Goal: Information Seeking & Learning: Learn about a topic

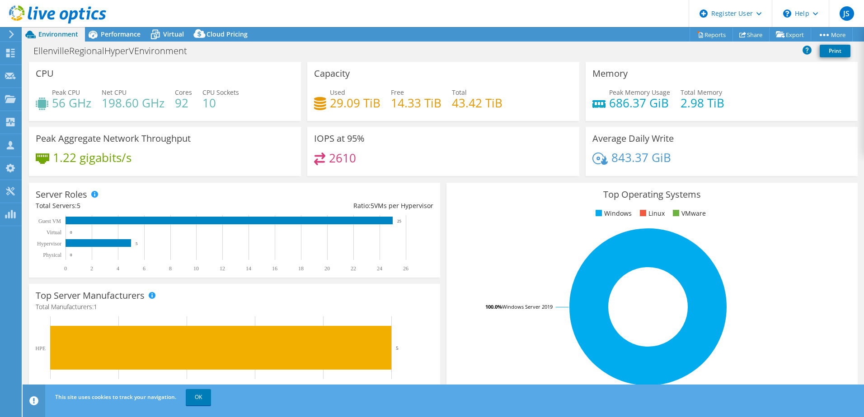
select select "USEast"
select select "USD"
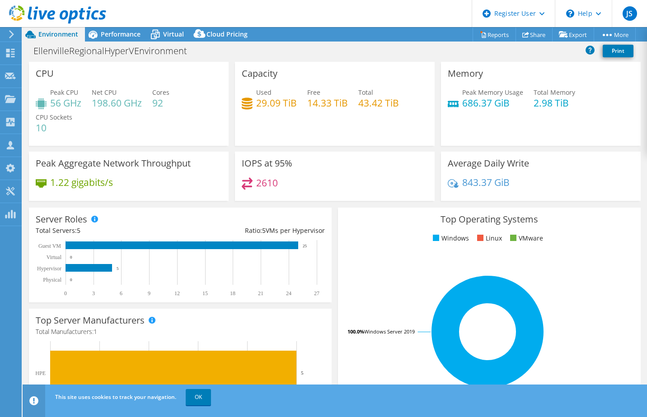
click at [185, 399] on span "OK" at bounding box center [199, 397] width 33 height 8
click at [187, 399] on link "OK" at bounding box center [198, 397] width 25 height 16
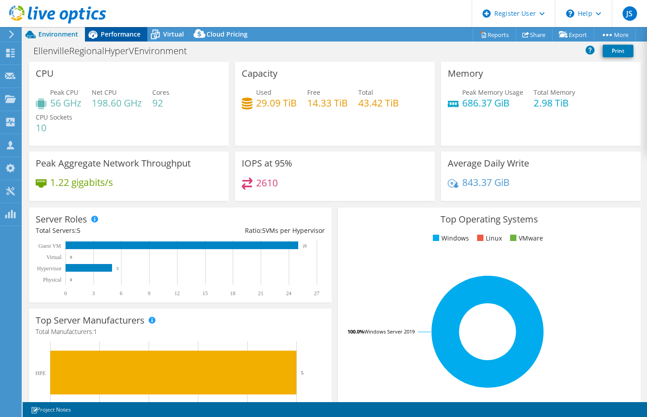
click at [117, 38] on div "Performance" at bounding box center [116, 34] width 62 height 14
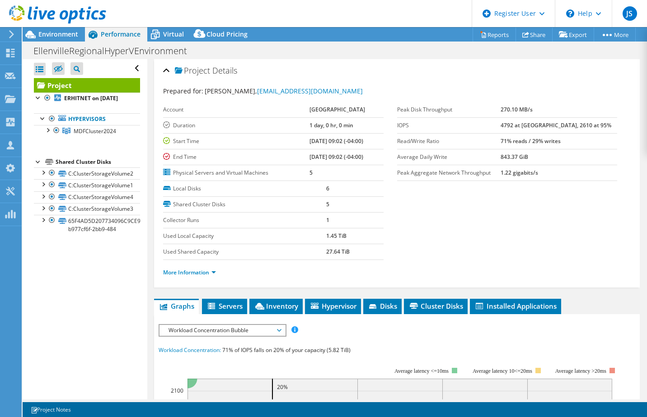
click at [68, 26] on div at bounding box center [53, 15] width 106 height 30
click at [67, 31] on span "Environment" at bounding box center [58, 34] width 40 height 9
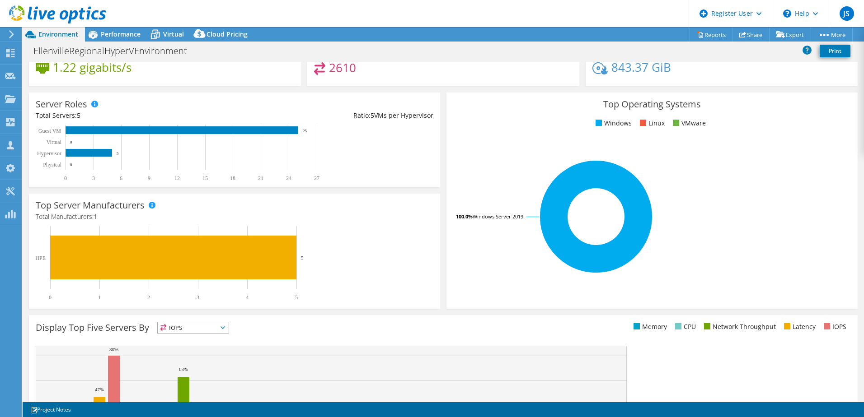
scroll to position [65, 0]
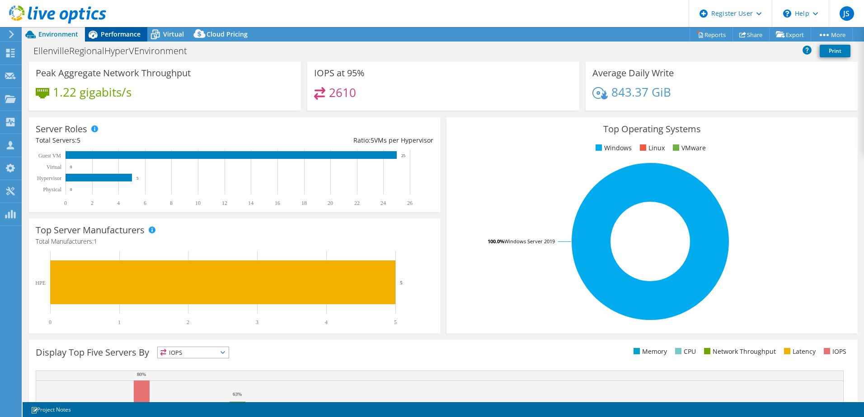
click at [112, 37] on span "Performance" at bounding box center [121, 34] width 40 height 9
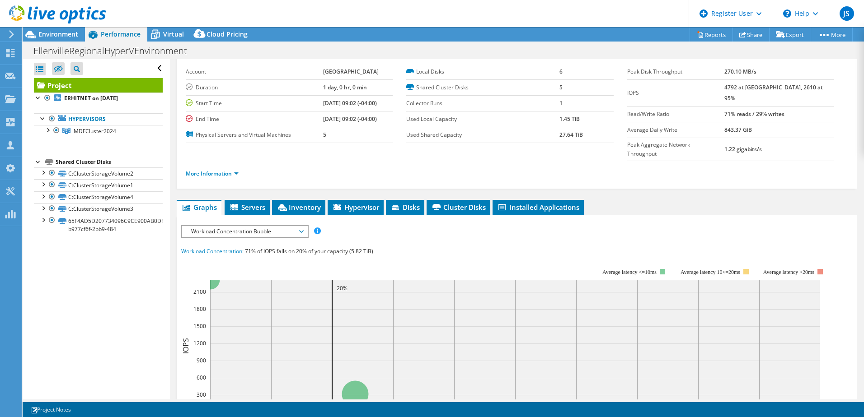
scroll to position [90, 0]
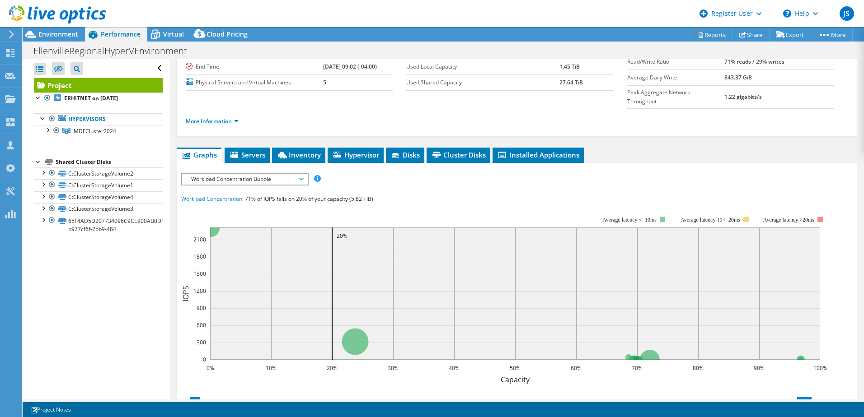
click at [262, 174] on span "Workload Concentration Bubble" at bounding box center [245, 179] width 116 height 11
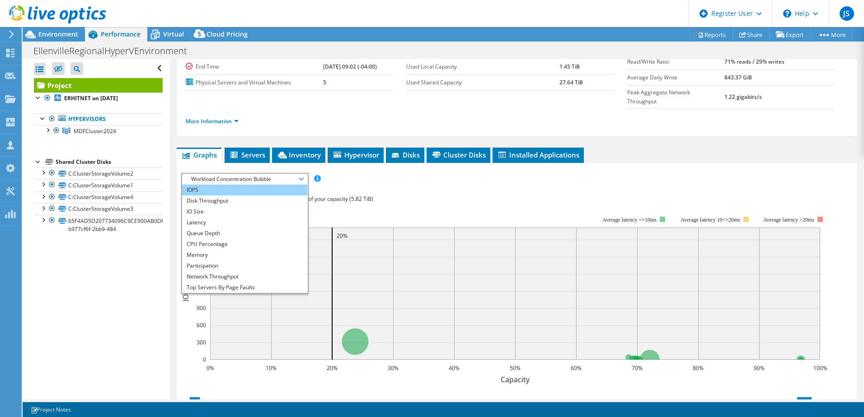
click at [253, 185] on li "IOPS" at bounding box center [244, 190] width 125 height 11
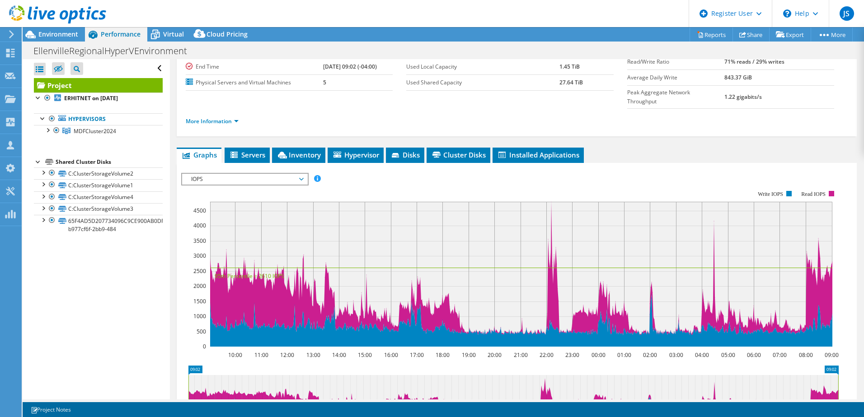
click at [261, 174] on span "IOPS" at bounding box center [245, 179] width 116 height 11
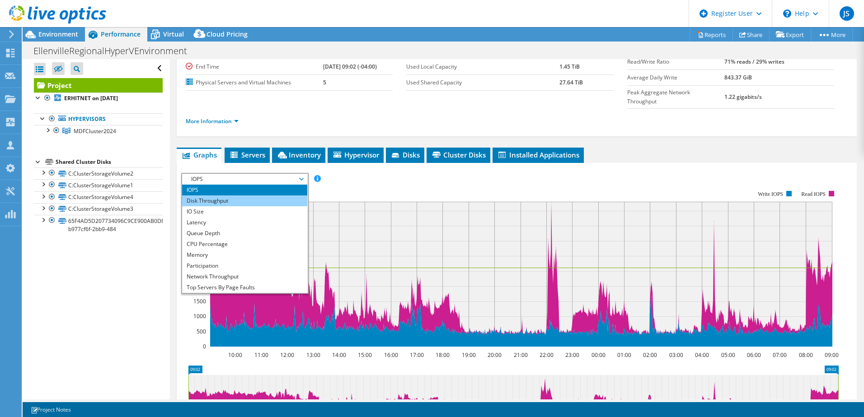
click at [235, 196] on li "Disk Throughput" at bounding box center [244, 201] width 125 height 11
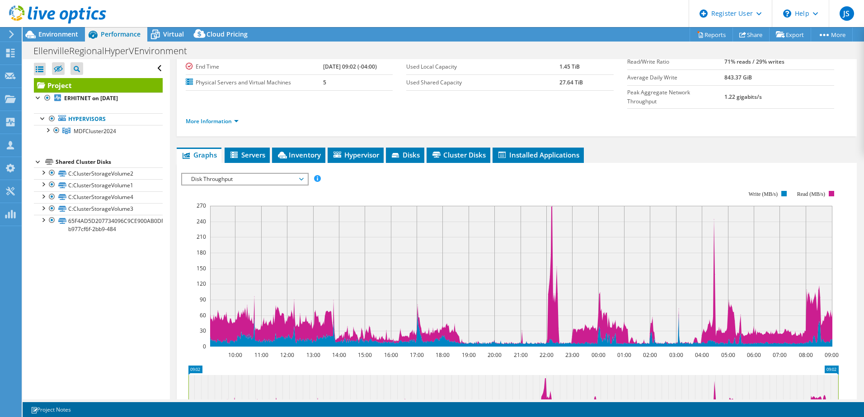
click at [256, 174] on span "Disk Throughput" at bounding box center [245, 179] width 116 height 11
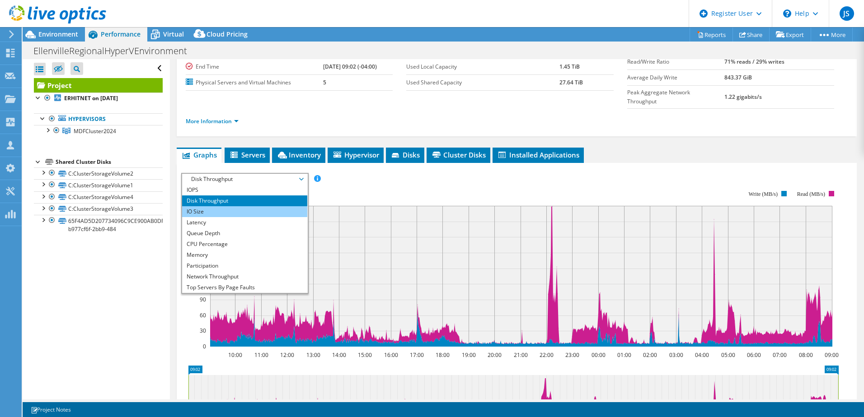
click at [241, 206] on li "IO Size" at bounding box center [244, 211] width 125 height 11
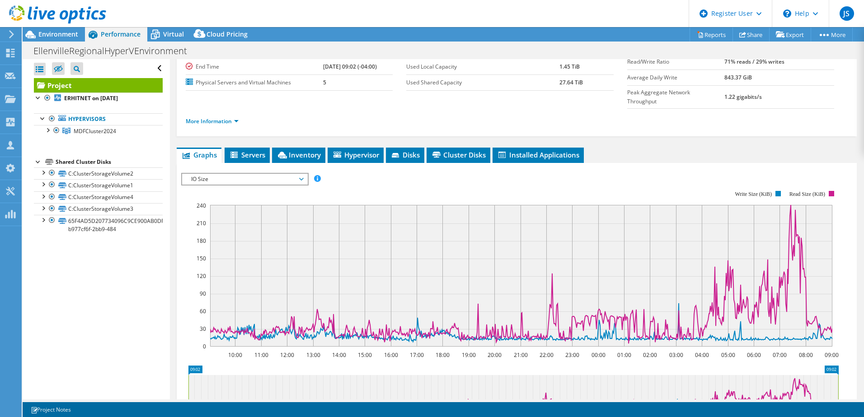
click at [274, 174] on span "IO Size" at bounding box center [245, 179] width 116 height 11
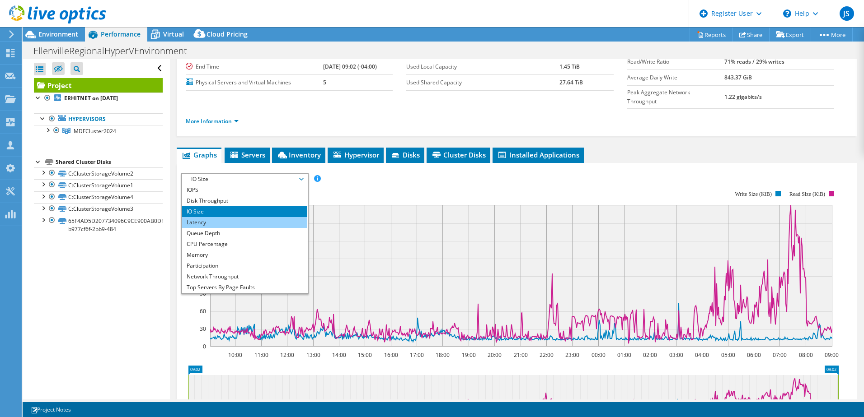
click at [224, 217] on li "Latency" at bounding box center [244, 222] width 125 height 11
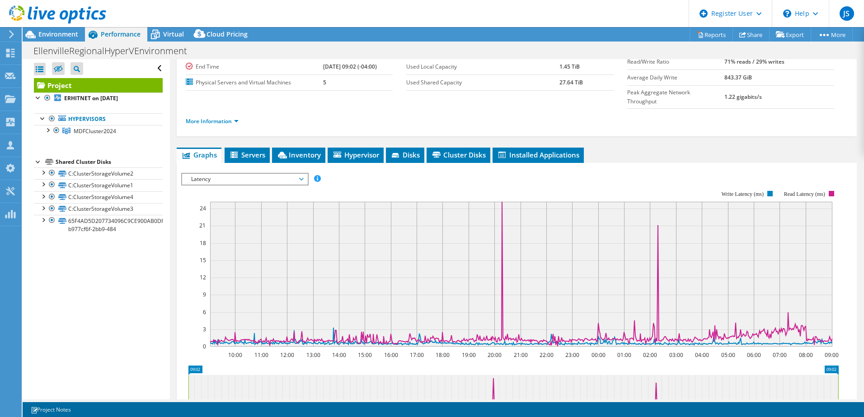
click at [251, 174] on span "Latency" at bounding box center [245, 179] width 116 height 11
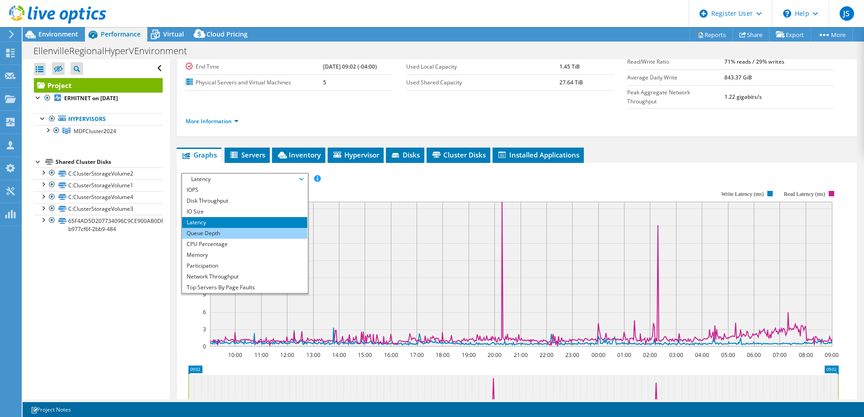
click at [247, 228] on li "Queue Depth" at bounding box center [244, 233] width 125 height 11
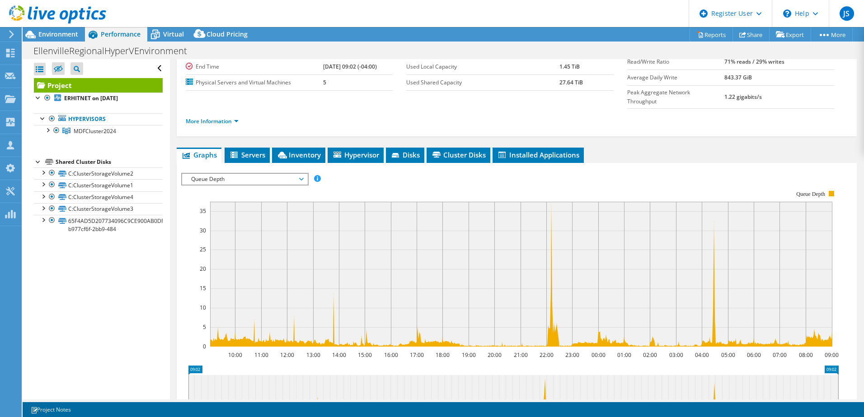
click at [252, 178] on rect at bounding box center [509, 268] width 657 height 181
click at [252, 174] on span "Queue Depth" at bounding box center [245, 179] width 116 height 11
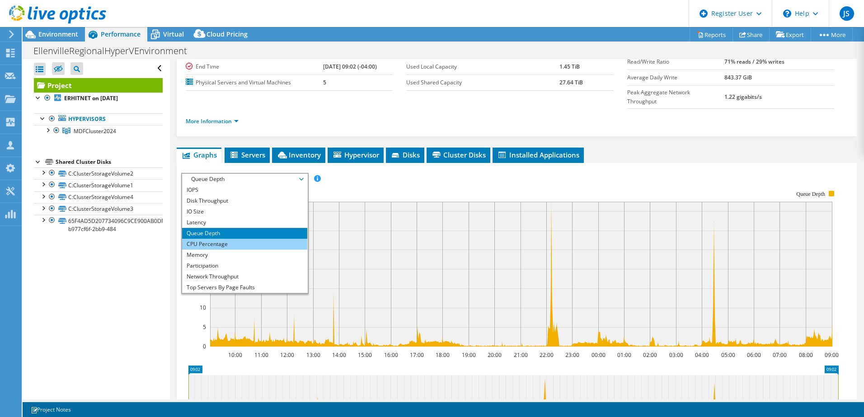
click at [245, 239] on li "CPU Percentage" at bounding box center [244, 244] width 125 height 11
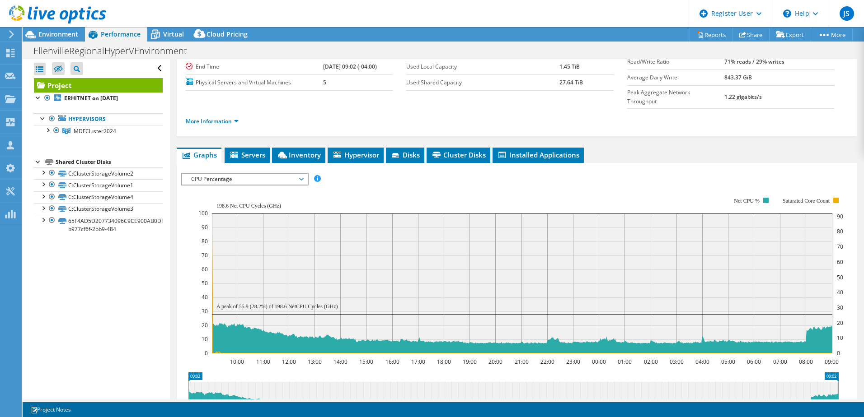
click at [267, 174] on span "CPU Percentage" at bounding box center [245, 179] width 116 height 11
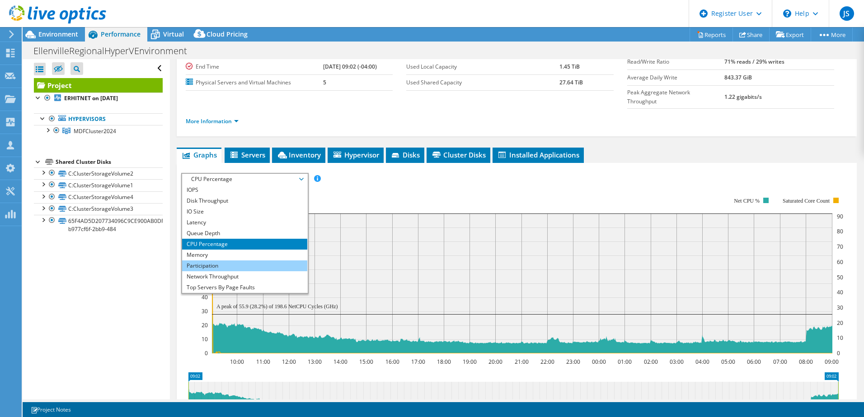
click at [258, 261] on li "Participation" at bounding box center [244, 266] width 125 height 11
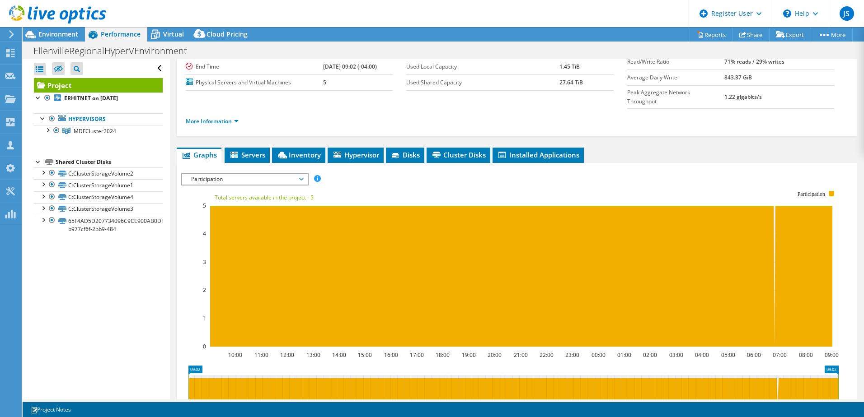
click at [262, 174] on span "Participation" at bounding box center [245, 179] width 116 height 11
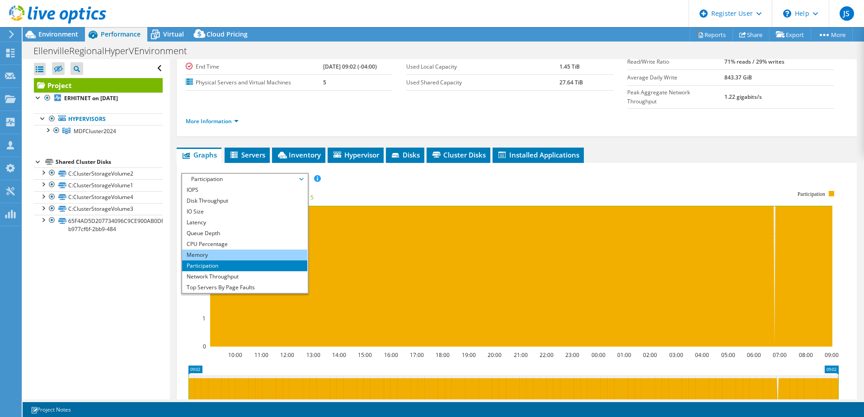
click at [241, 250] on li "Memory" at bounding box center [244, 255] width 125 height 11
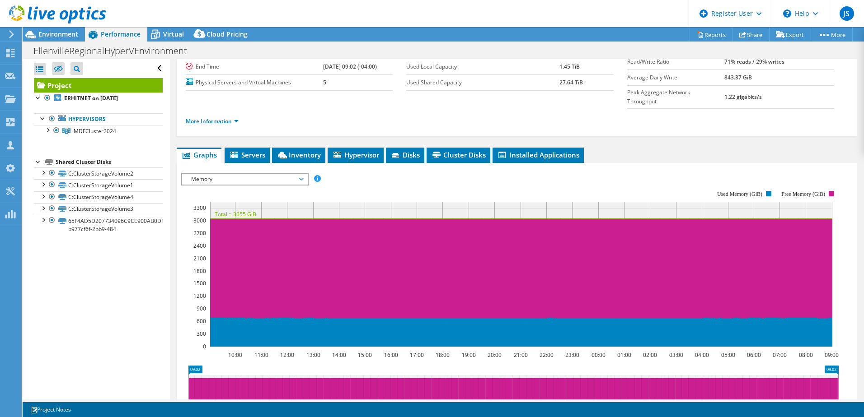
click at [271, 173] on div "Memory IOPS Disk Throughput IO Size Latency Queue Depth CPU Percentage Memory P…" at bounding box center [244, 179] width 127 height 13
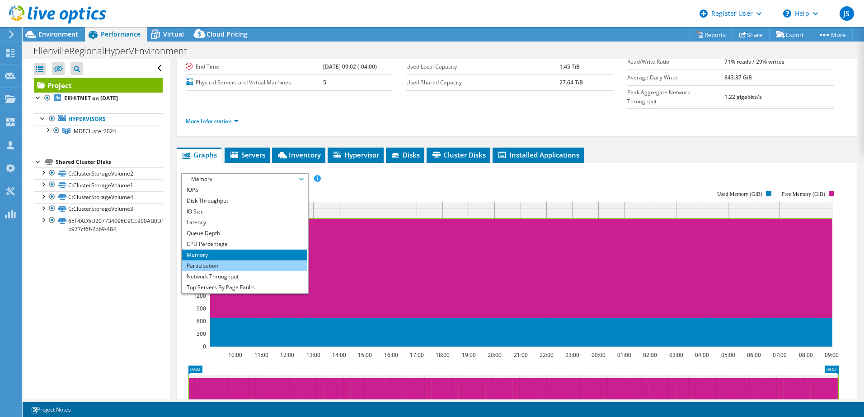
click at [258, 261] on li "Participation" at bounding box center [244, 266] width 125 height 11
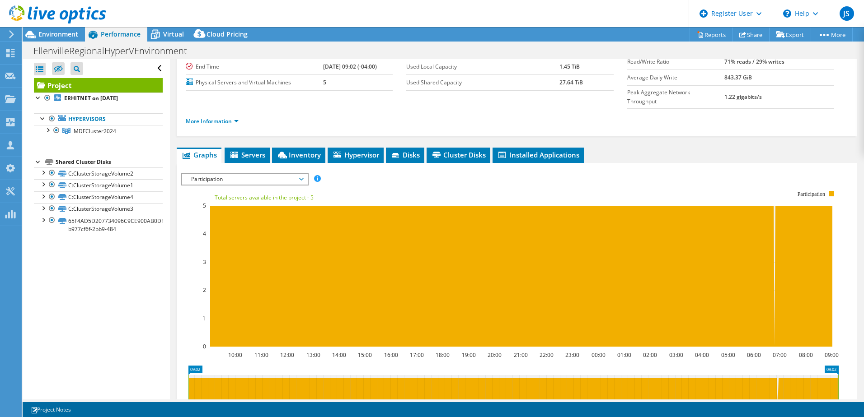
click at [272, 178] on rect at bounding box center [509, 268] width 657 height 181
click at [272, 174] on span "Participation" at bounding box center [245, 179] width 116 height 11
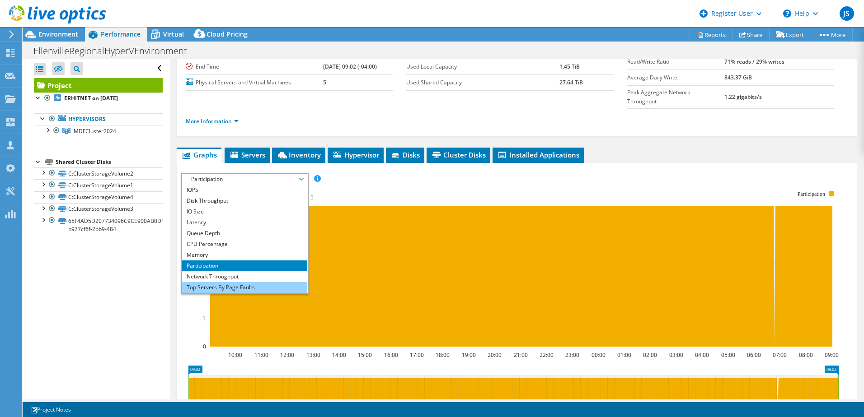
click at [262, 282] on li "Top Servers By Page Faults" at bounding box center [244, 287] width 125 height 11
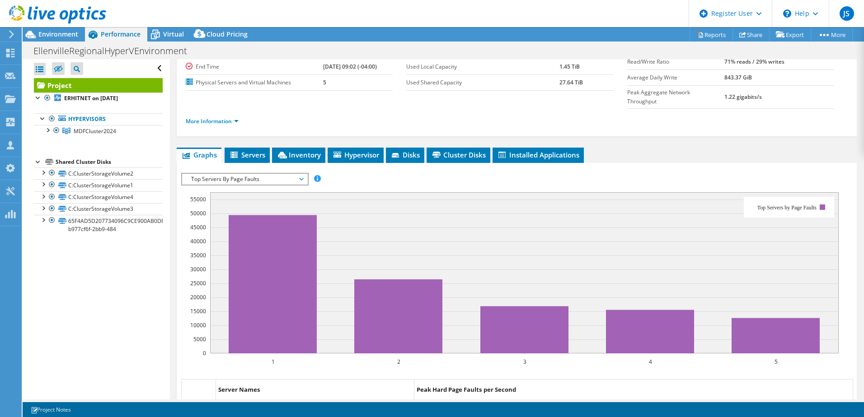
click at [269, 174] on span "Top Servers By Page Faults" at bounding box center [245, 179] width 116 height 11
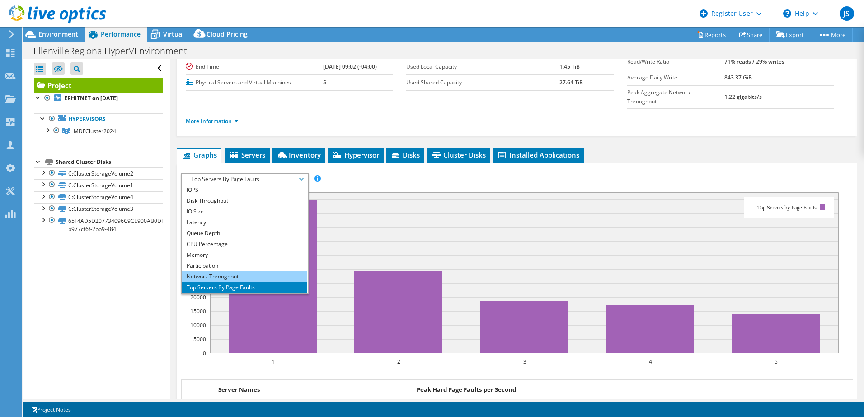
click at [246, 271] on li "Network Throughput" at bounding box center [244, 276] width 125 height 11
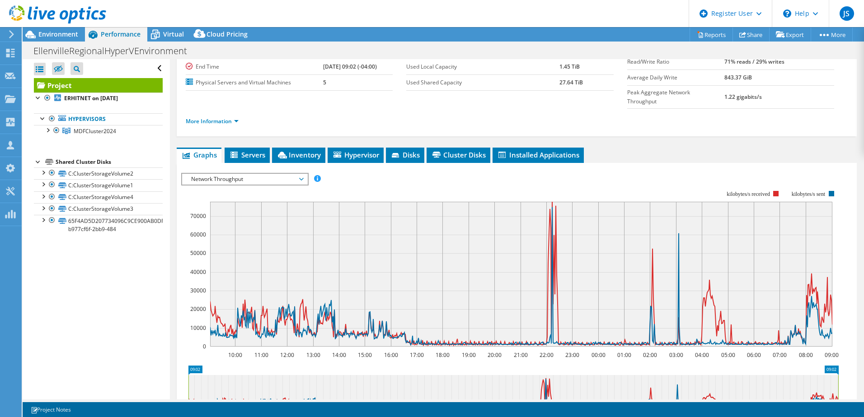
click at [268, 174] on span "Network Throughput" at bounding box center [245, 179] width 116 height 11
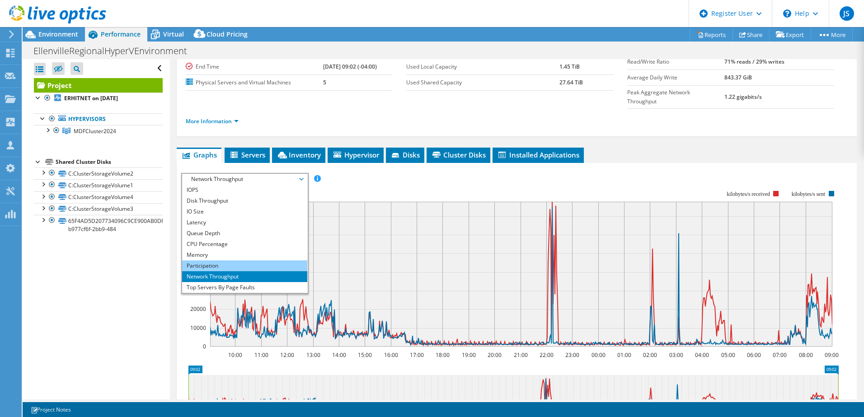
click at [260, 261] on li "Participation" at bounding box center [244, 266] width 125 height 11
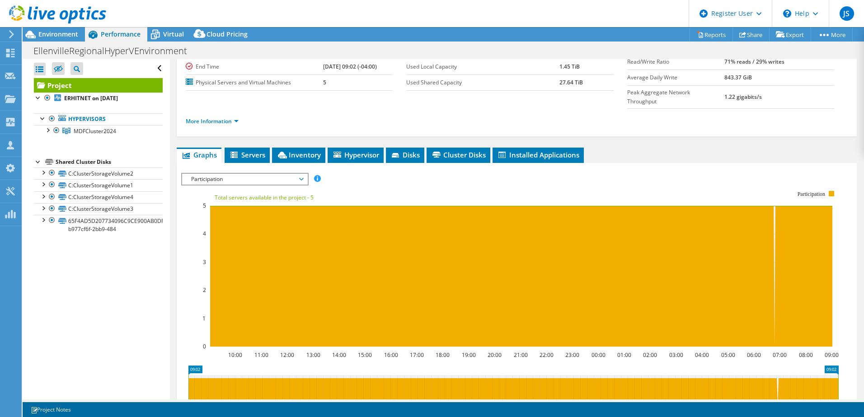
click at [273, 174] on span "Participation" at bounding box center [245, 179] width 116 height 11
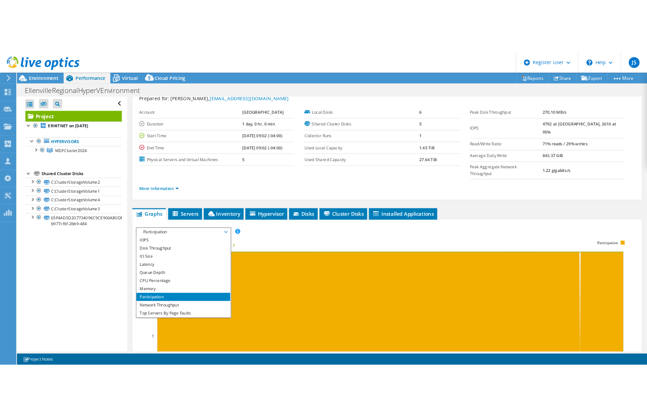
scroll to position [0, 0]
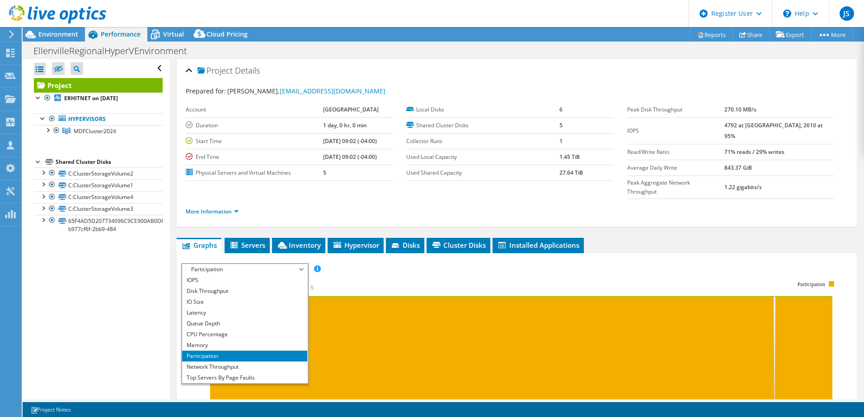
click at [215, 264] on span "Participation" at bounding box center [245, 269] width 116 height 11
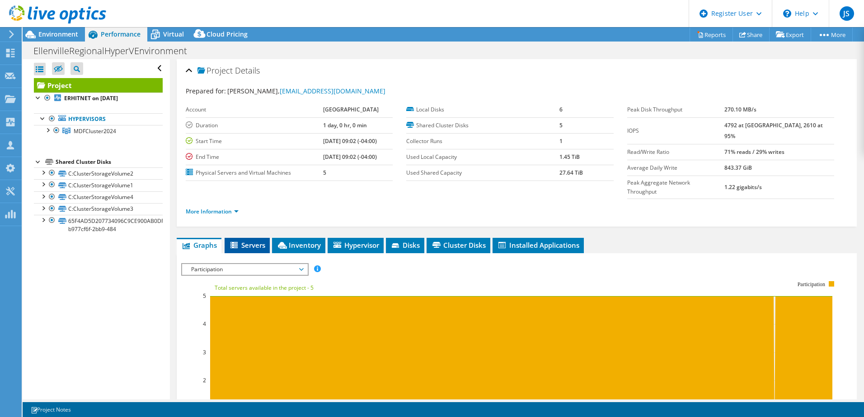
click at [253, 238] on li "Servers" at bounding box center [246, 245] width 45 height 15
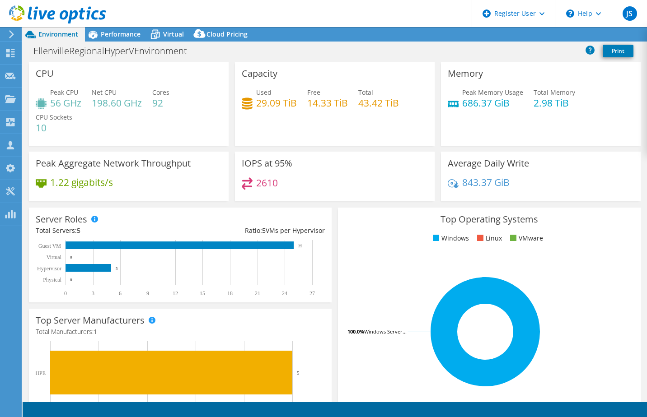
select select "USEast"
select select "USD"
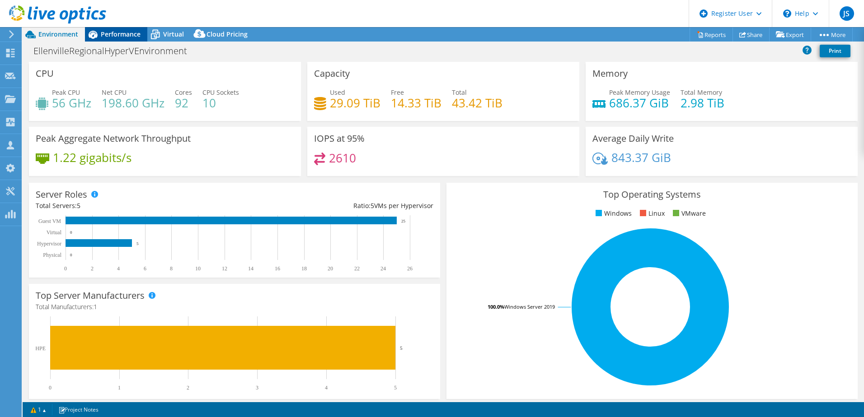
click at [94, 36] on icon at bounding box center [93, 35] width 9 height 8
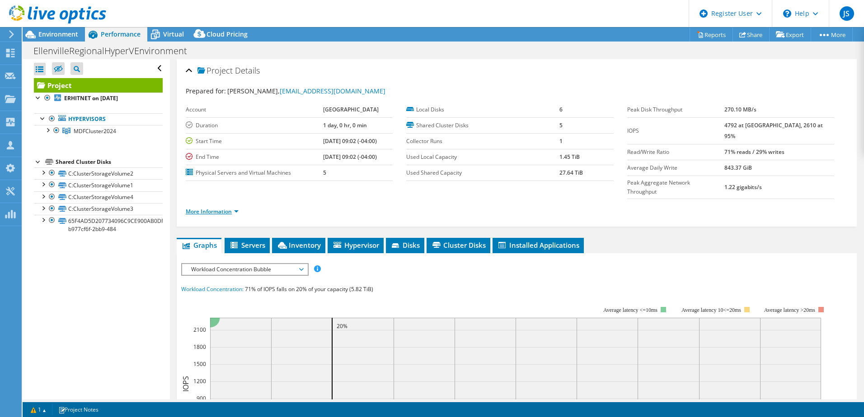
click at [229, 208] on link "More Information" at bounding box center [212, 212] width 53 height 8
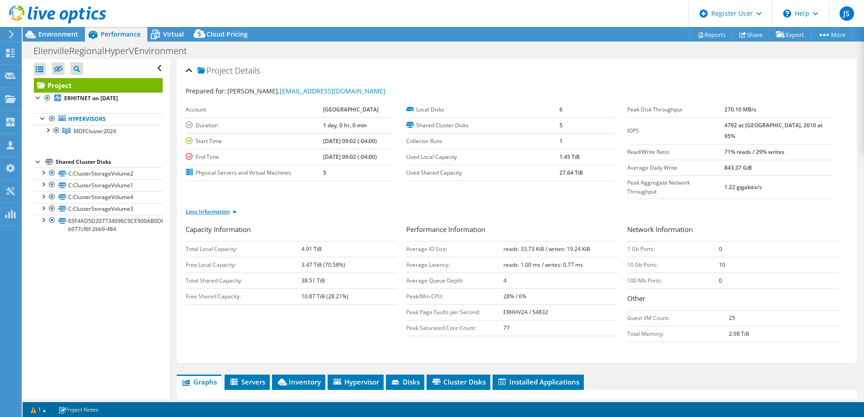
click at [229, 208] on link "Less Information" at bounding box center [211, 212] width 51 height 8
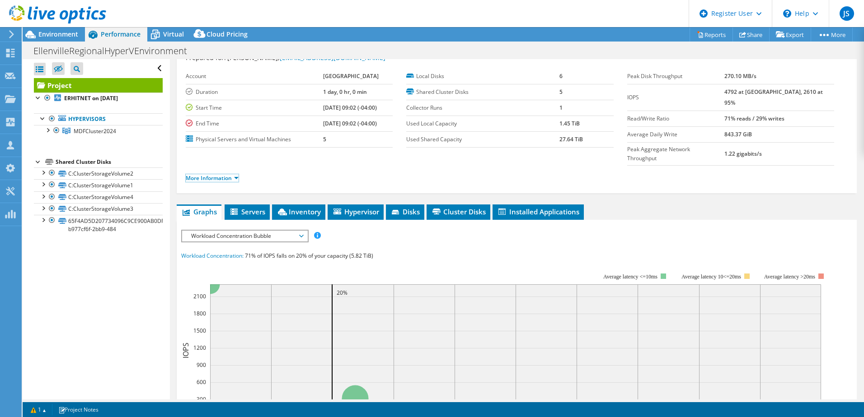
scroll to position [90, 0]
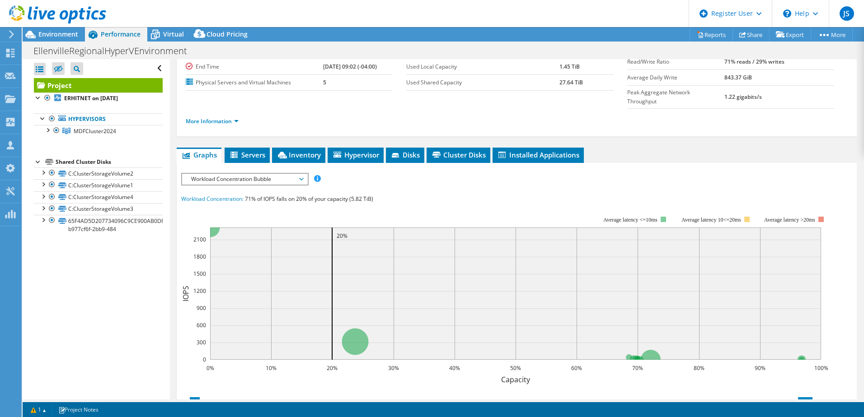
click at [275, 174] on span "Workload Concentration Bubble" at bounding box center [245, 179] width 116 height 11
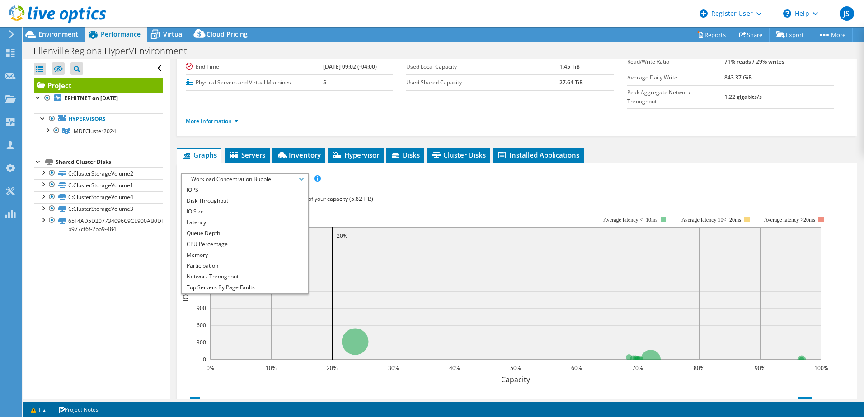
click at [228, 174] on span "Workload Concentration Bubble" at bounding box center [245, 179] width 116 height 11
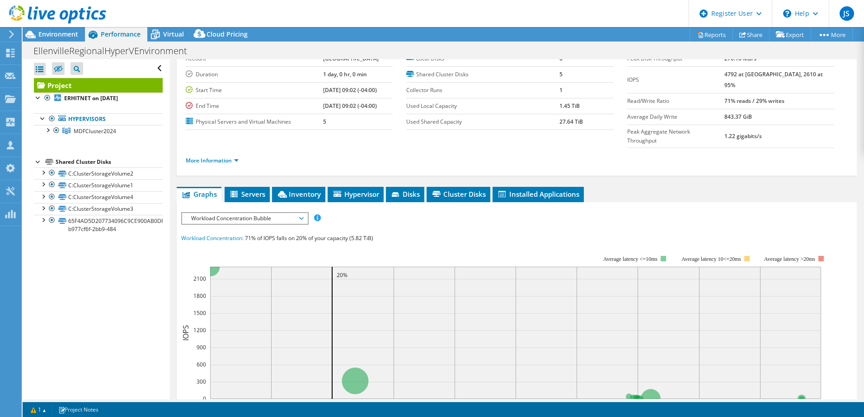
scroll to position [0, 0]
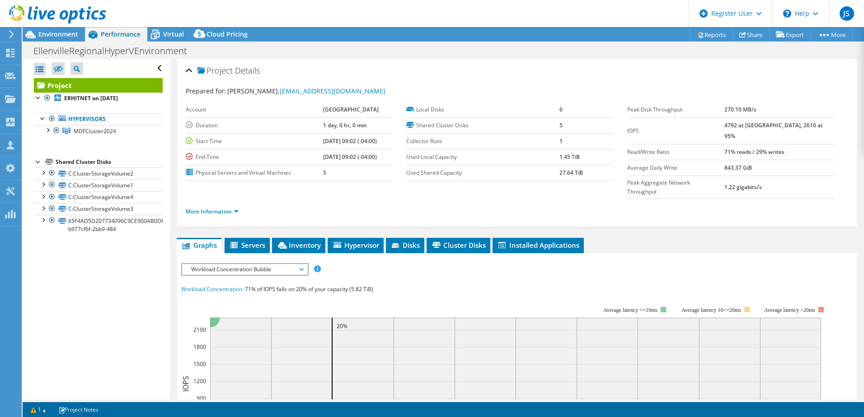
click at [63, 29] on div at bounding box center [53, 15] width 106 height 30
click at [65, 35] on span "Environment" at bounding box center [58, 34] width 40 height 9
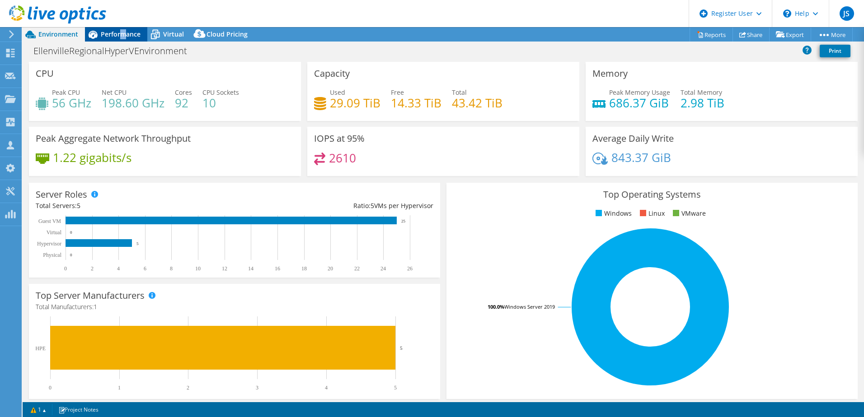
drag, startPoint x: 121, startPoint y: 40, endPoint x: 134, endPoint y: 32, distance: 15.0
click at [134, 32] on div "Performance" at bounding box center [116, 34] width 62 height 14
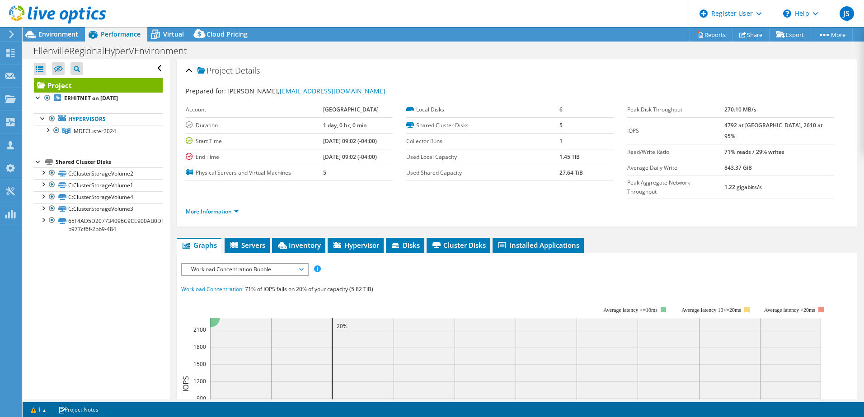
click at [298, 264] on span "Workload Concentration Bubble" at bounding box center [245, 269] width 116 height 11
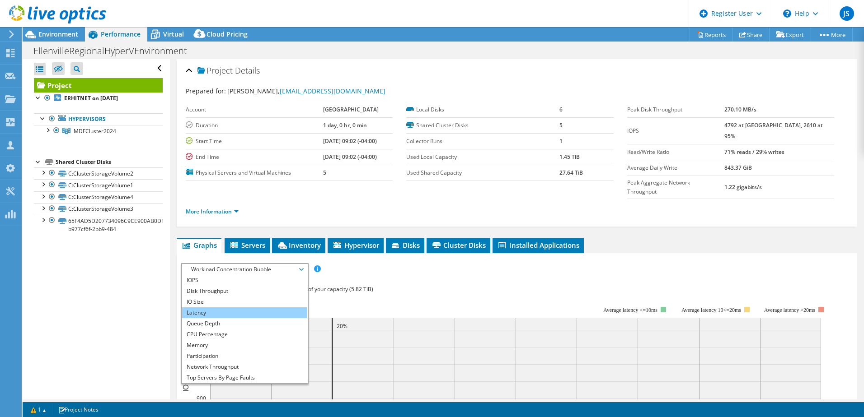
click at [221, 308] on li "Latency" at bounding box center [244, 313] width 125 height 11
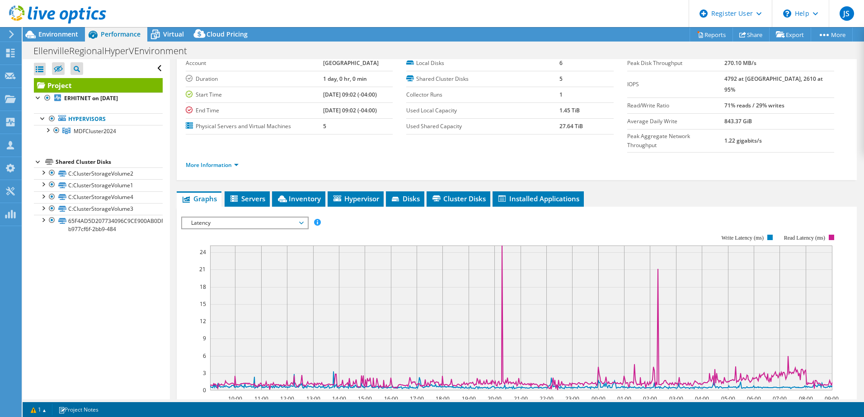
scroll to position [90, 0]
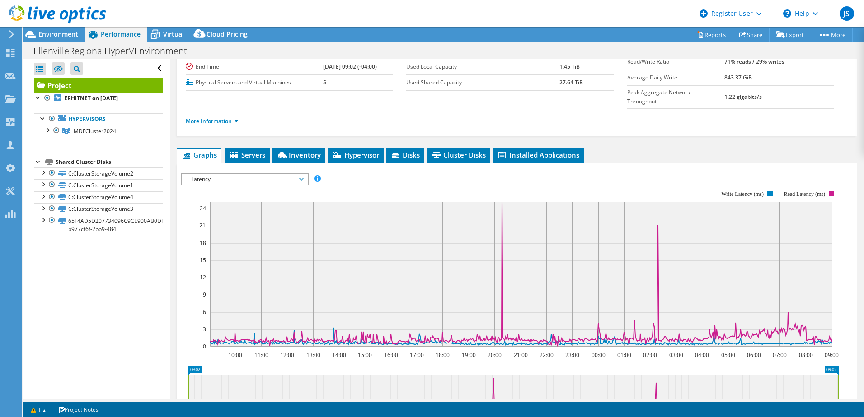
click at [221, 174] on span "Latency" at bounding box center [245, 179] width 116 height 11
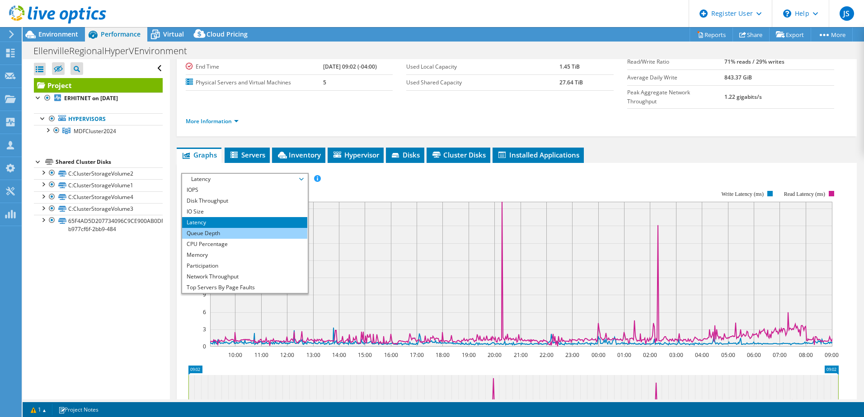
click at [238, 228] on li "Queue Depth" at bounding box center [244, 233] width 125 height 11
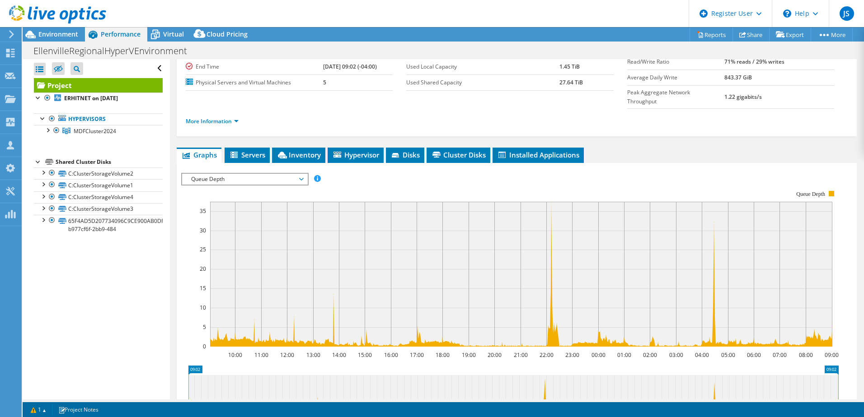
click at [246, 174] on span "Queue Depth" at bounding box center [245, 179] width 116 height 11
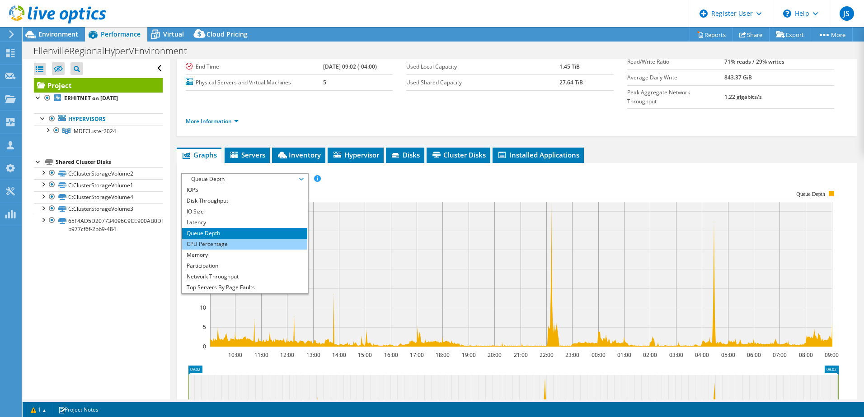
click at [229, 239] on li "CPU Percentage" at bounding box center [244, 244] width 125 height 11
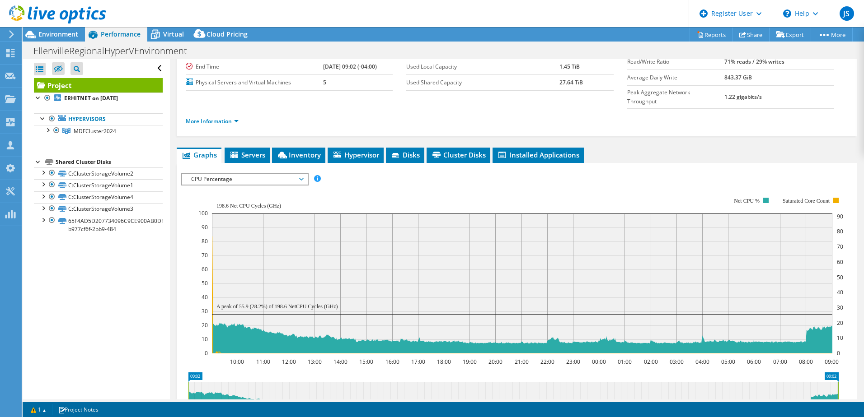
click at [281, 174] on span "CPU Percentage" at bounding box center [245, 179] width 116 height 11
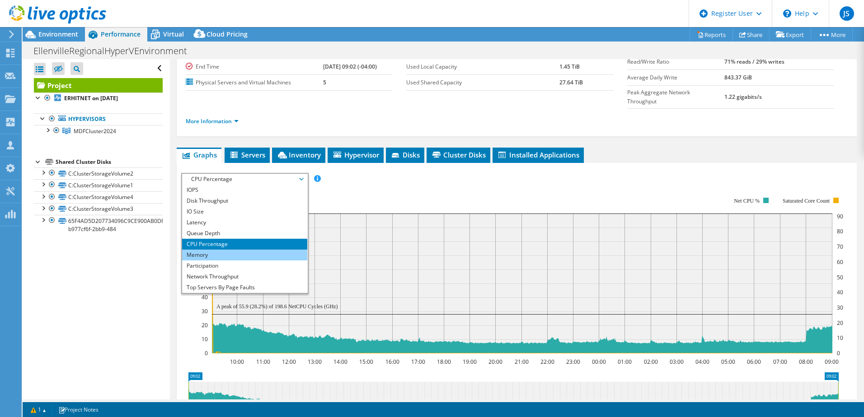
click at [241, 250] on li "Memory" at bounding box center [244, 255] width 125 height 11
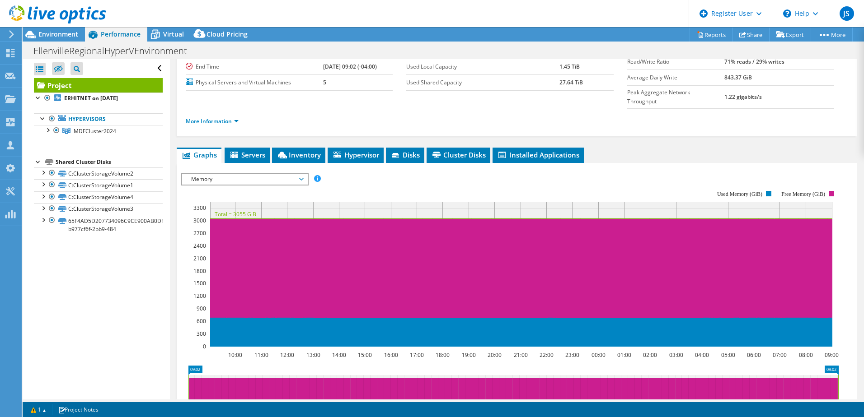
click at [264, 168] on div "IOPS Disk Throughput IO Size Latency Queue Depth CPU Percentage Memory Page Fau…" at bounding box center [516, 324] width 671 height 313
click at [264, 178] on rect at bounding box center [509, 268] width 657 height 181
click at [263, 174] on span "Memory" at bounding box center [245, 179] width 116 height 11
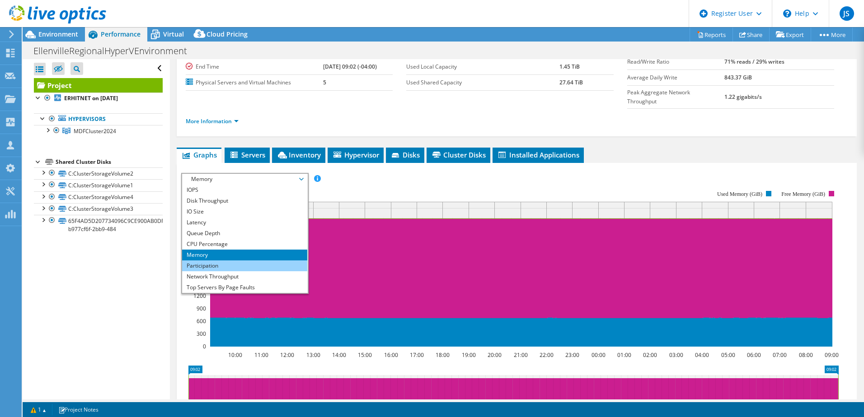
click at [232, 261] on li "Participation" at bounding box center [244, 266] width 125 height 11
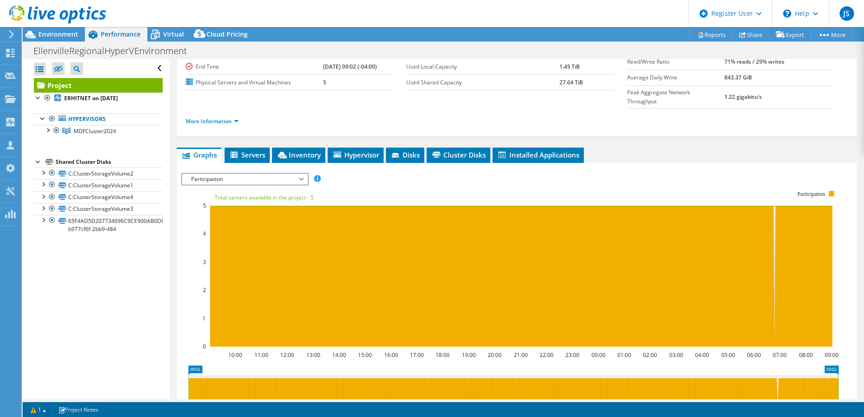
click at [255, 174] on span "Participation" at bounding box center [245, 179] width 116 height 11
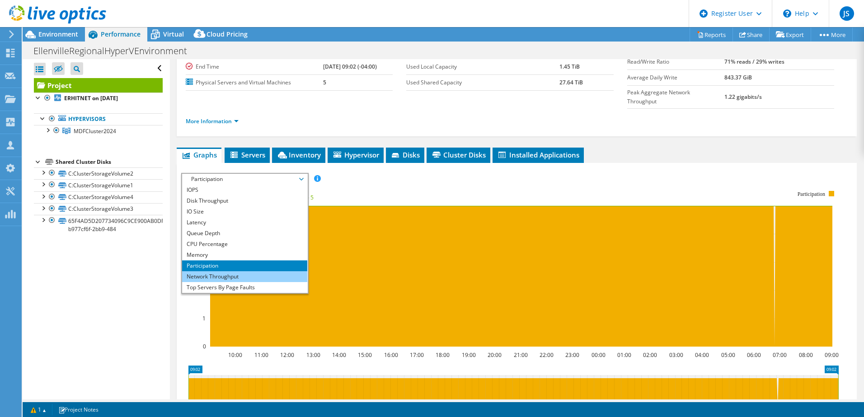
click at [246, 271] on li "Network Throughput" at bounding box center [244, 276] width 125 height 11
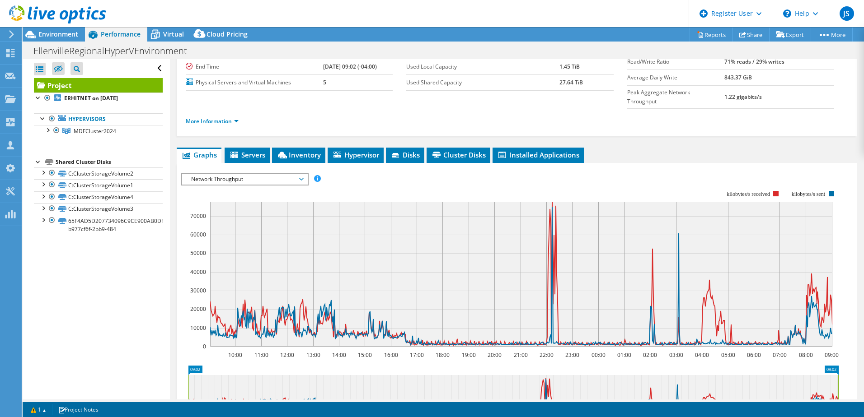
click at [256, 174] on span "Network Throughput" at bounding box center [245, 179] width 116 height 11
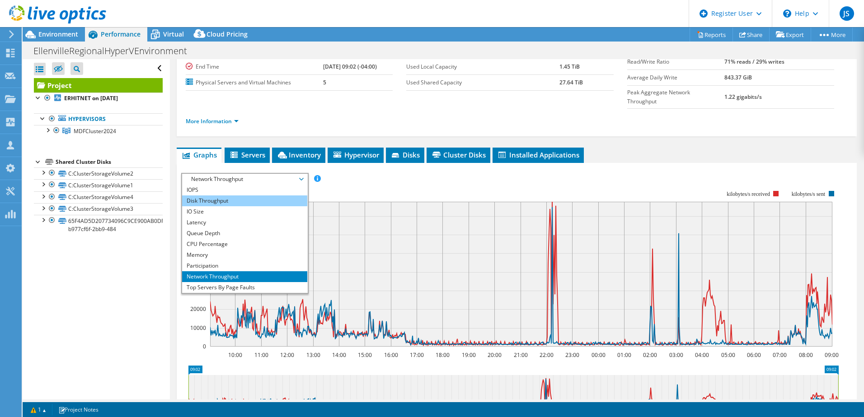
click at [224, 196] on li "Disk Throughput" at bounding box center [244, 201] width 125 height 11
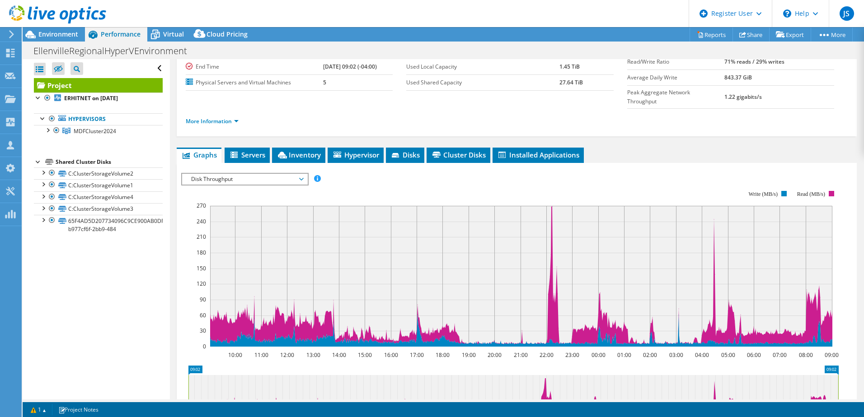
click at [251, 174] on span "Disk Throughput" at bounding box center [245, 179] width 116 height 11
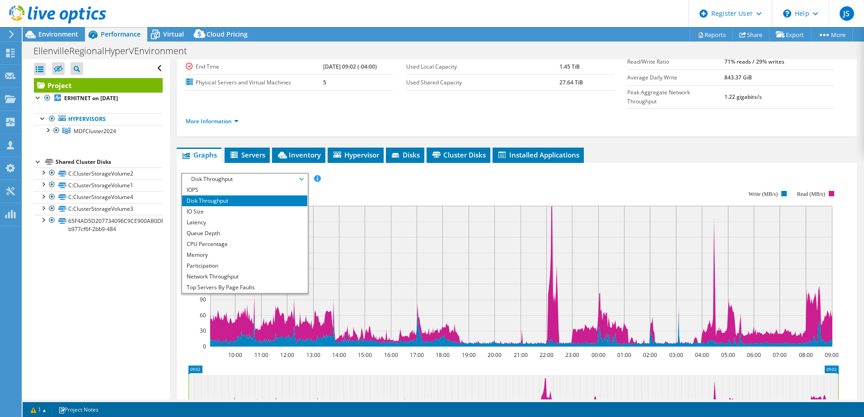
click at [246, 196] on li "Disk Throughput" at bounding box center [244, 201] width 125 height 11
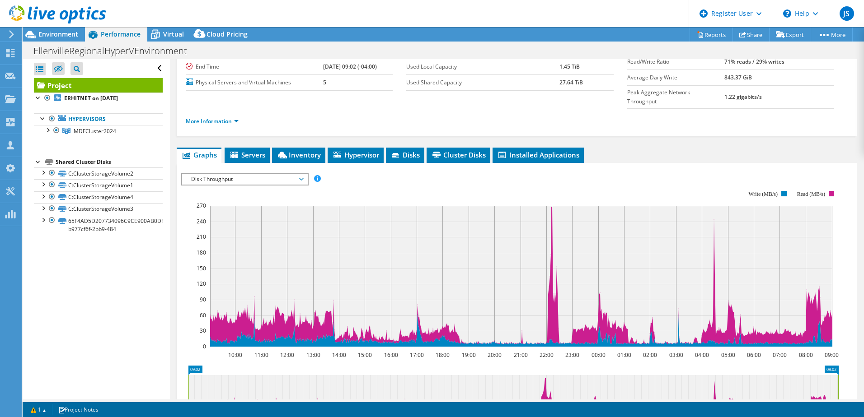
click at [247, 178] on rect at bounding box center [509, 268] width 657 height 181
click at [264, 174] on span "Disk Throughput" at bounding box center [245, 179] width 116 height 11
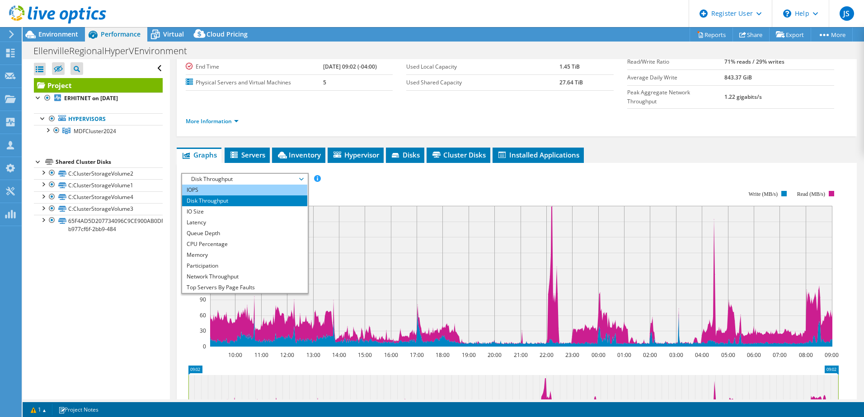
click at [233, 185] on li "IOPS" at bounding box center [244, 190] width 125 height 11
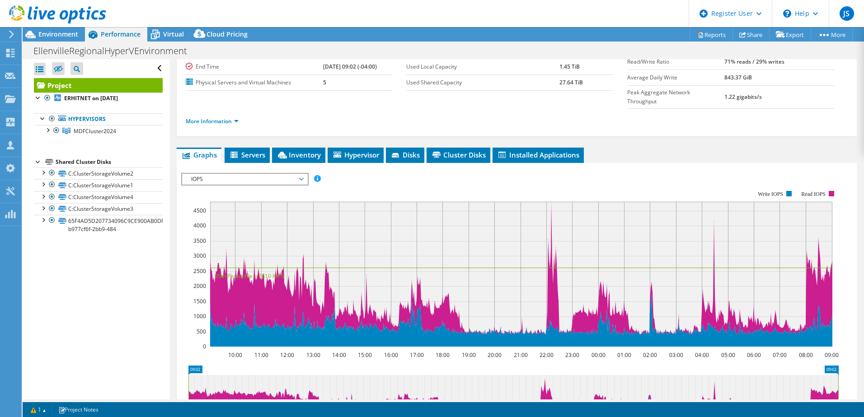
click at [299, 174] on span "IOPS" at bounding box center [245, 179] width 116 height 11
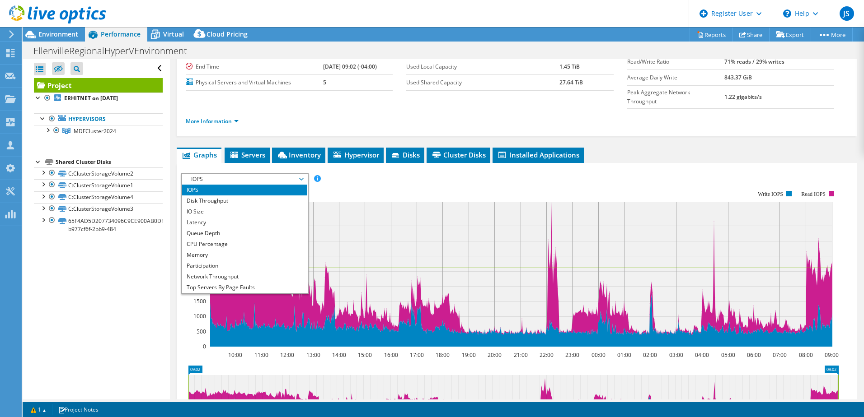
click at [302, 174] on span "IOPS" at bounding box center [245, 179] width 116 height 11
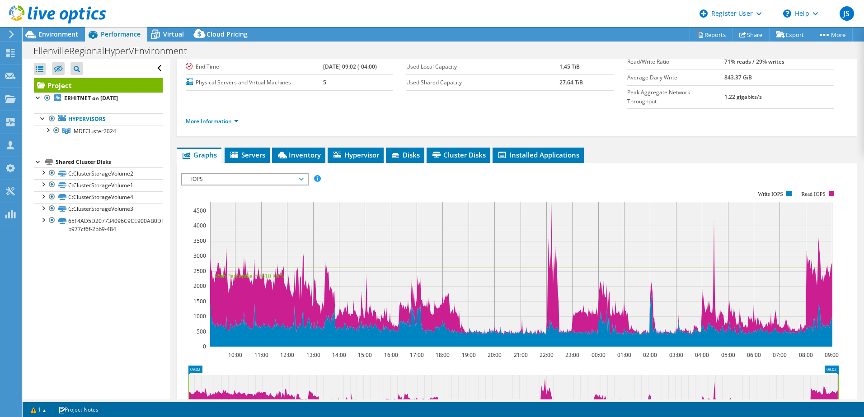
click at [239, 174] on span "IOPS" at bounding box center [245, 179] width 116 height 11
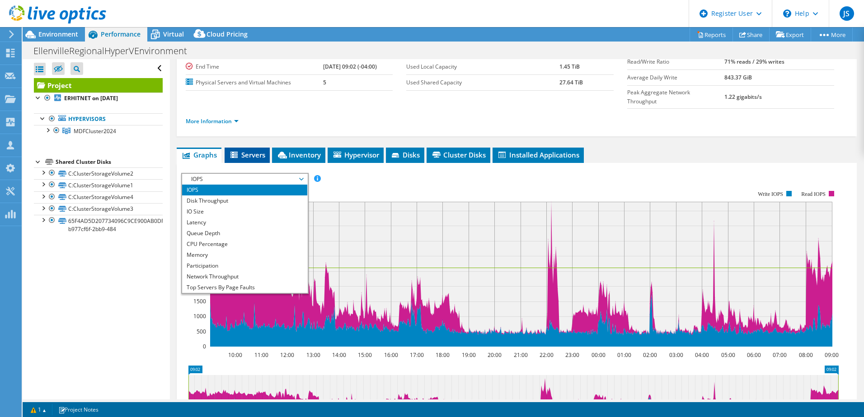
click at [256, 150] on span "Servers" at bounding box center [247, 154] width 36 height 9
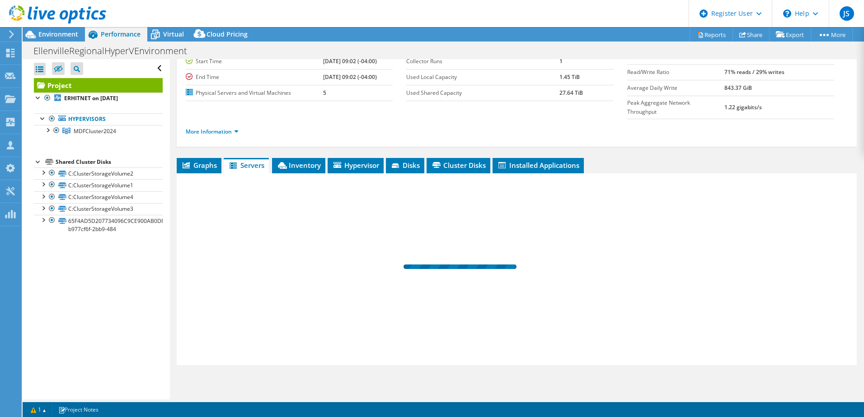
scroll to position [62, 0]
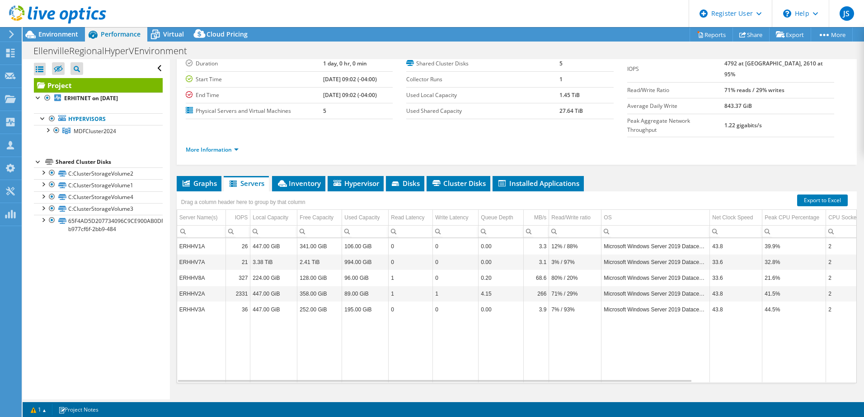
click at [206, 145] on li "More Information" at bounding box center [215, 150] width 58 height 10
click at [214, 146] on link "More Information" at bounding box center [212, 150] width 53 height 8
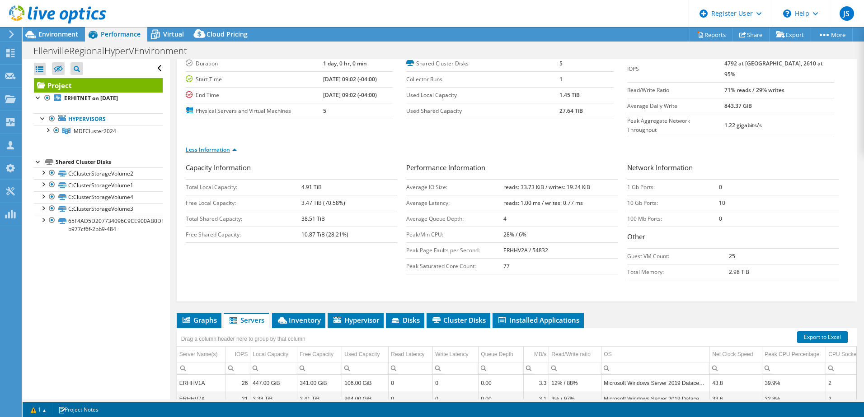
click at [224, 146] on link "Less Information" at bounding box center [211, 150] width 51 height 8
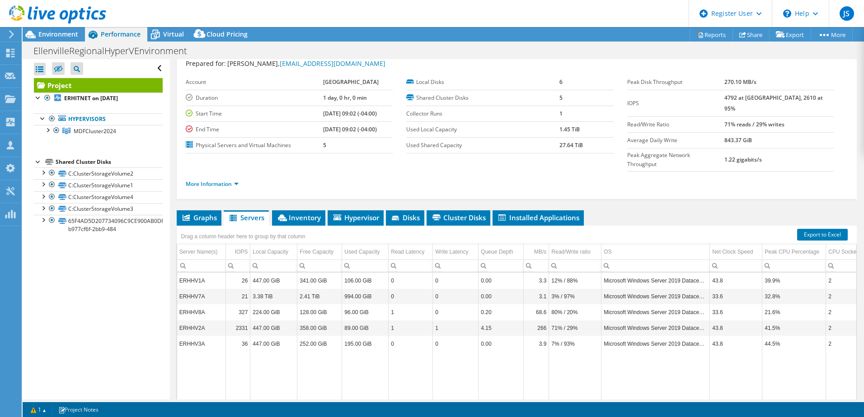
scroll to position [0, 0]
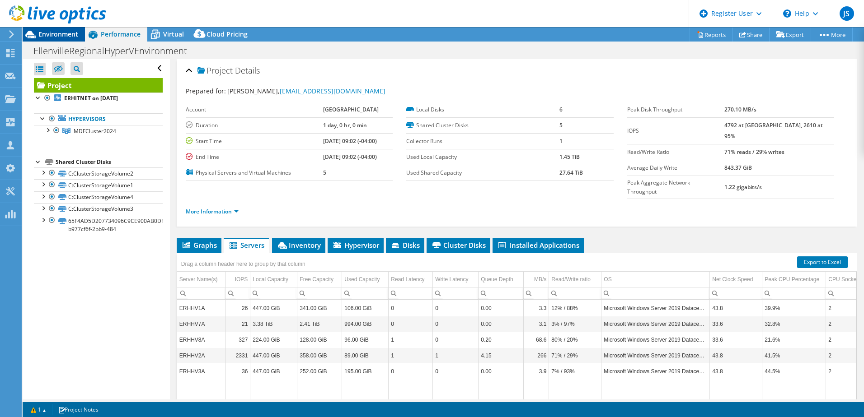
click at [55, 39] on div "Environment" at bounding box center [54, 34] width 62 height 14
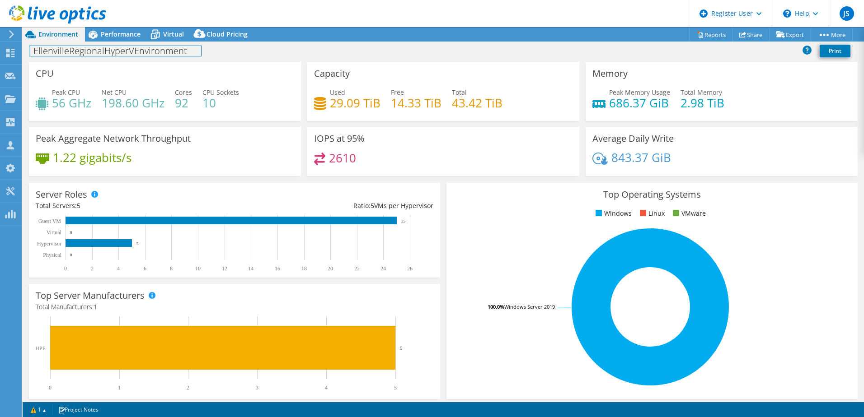
click at [105, 42] on div "EllenvilleRegionalHyperVEnvironment Print" at bounding box center [443, 52] width 841 height 20
click at [112, 36] on span "Performance" at bounding box center [121, 34] width 40 height 9
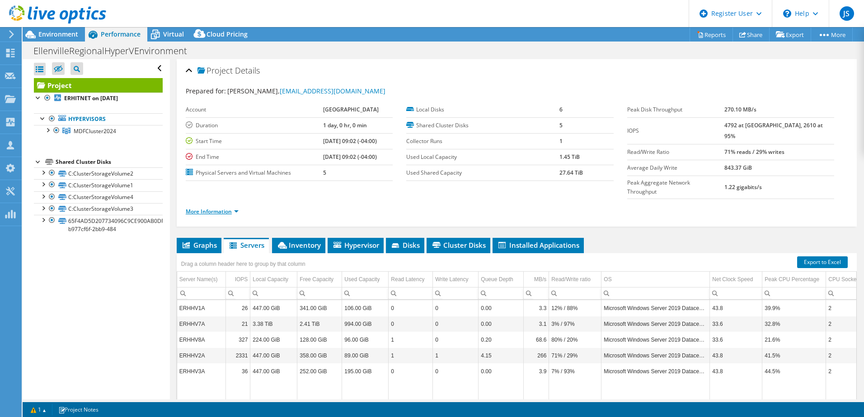
click at [210, 208] on link "More Information" at bounding box center [212, 212] width 53 height 8
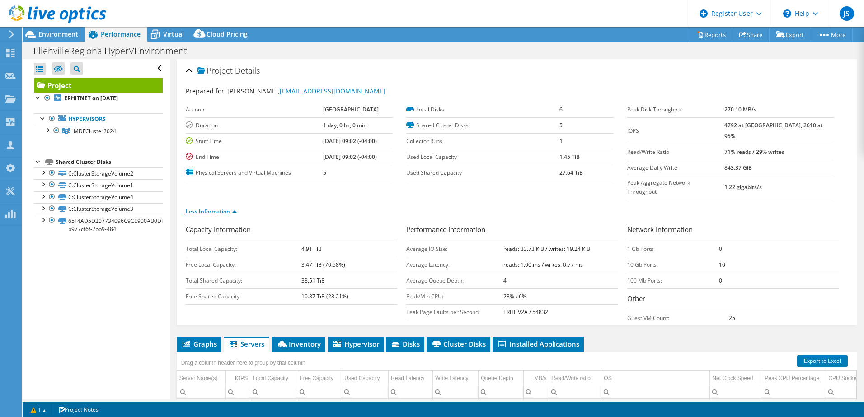
click at [211, 208] on link "Less Information" at bounding box center [211, 212] width 51 height 8
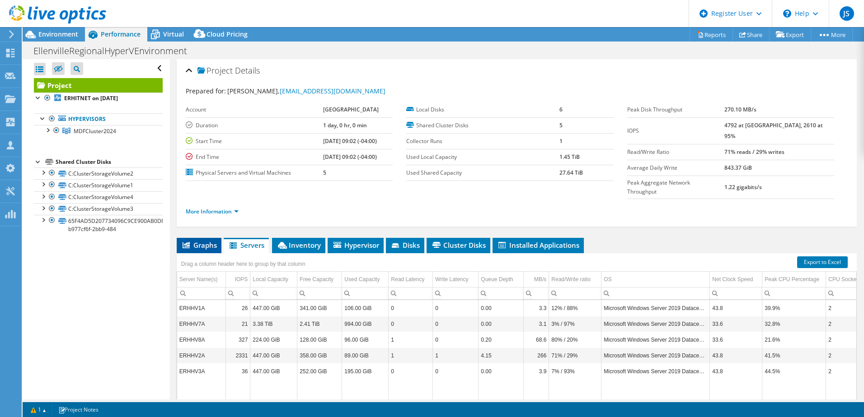
click at [199, 238] on li "Graphs" at bounding box center [199, 245] width 45 height 15
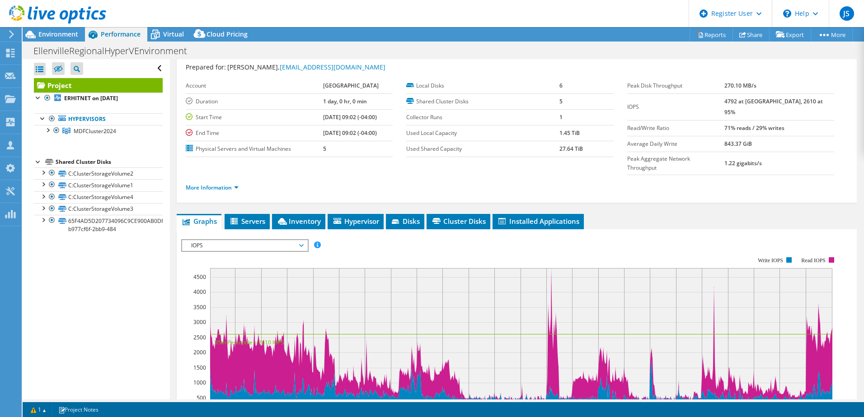
scroll to position [90, 0]
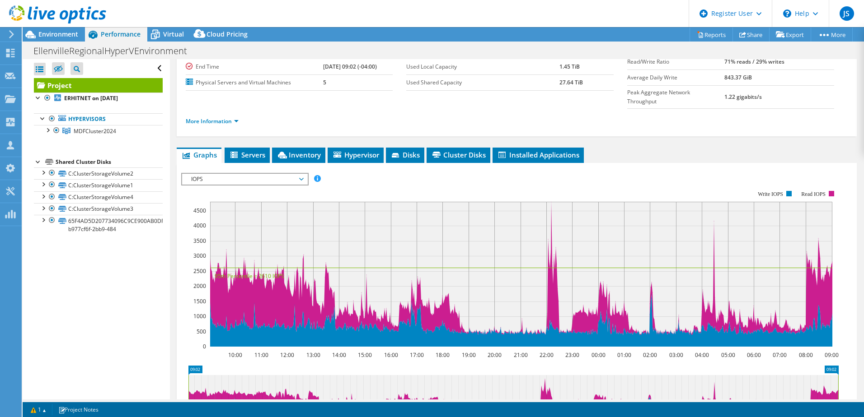
click at [252, 174] on span "IOPS" at bounding box center [245, 179] width 116 height 11
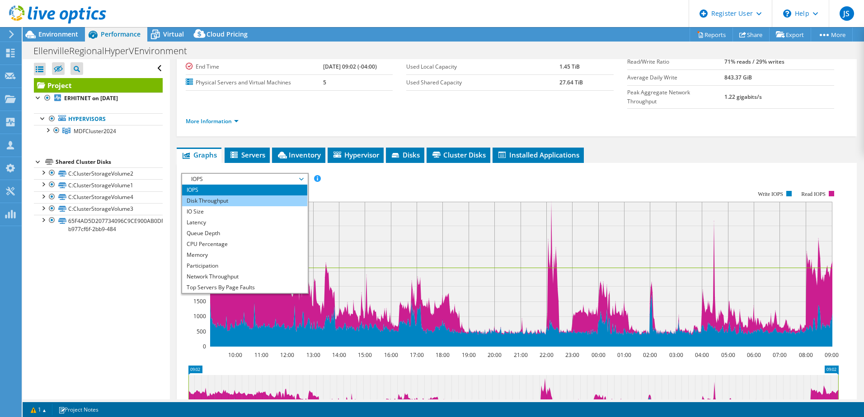
click at [225, 196] on li "Disk Throughput" at bounding box center [244, 201] width 125 height 11
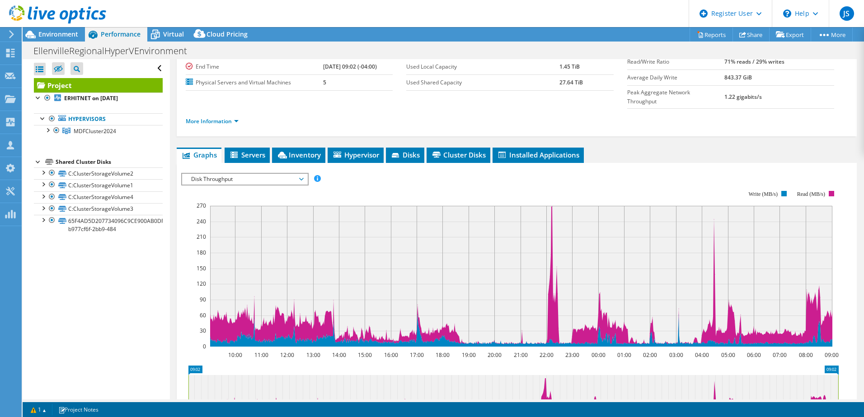
click at [254, 168] on div "IOPS Disk Throughput IO Size Latency Queue Depth CPU Percentage Memory Page Fau…" at bounding box center [516, 324] width 671 height 313
click at [252, 174] on span "Disk Throughput" at bounding box center [245, 179] width 116 height 11
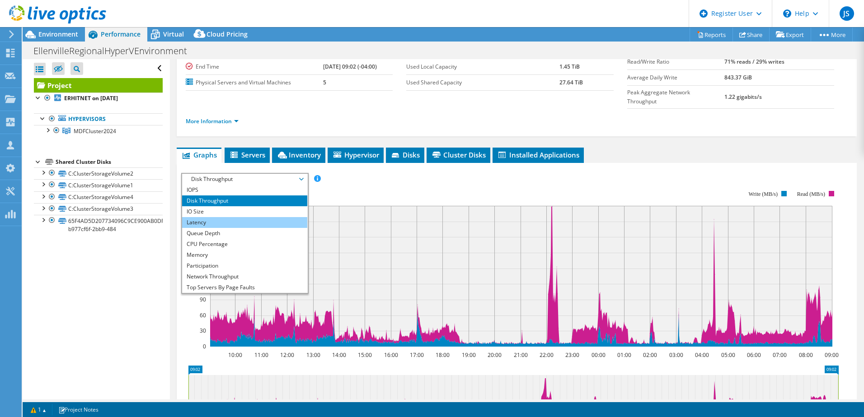
click at [234, 217] on li "Latency" at bounding box center [244, 222] width 125 height 11
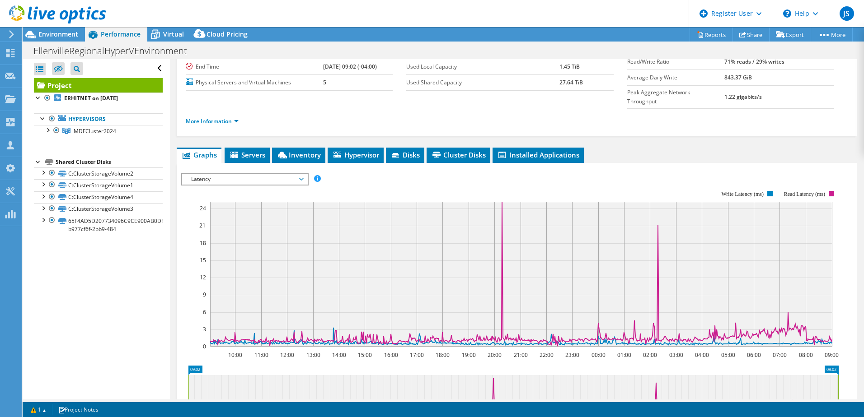
click at [301, 174] on span "Latency" at bounding box center [245, 179] width 116 height 11
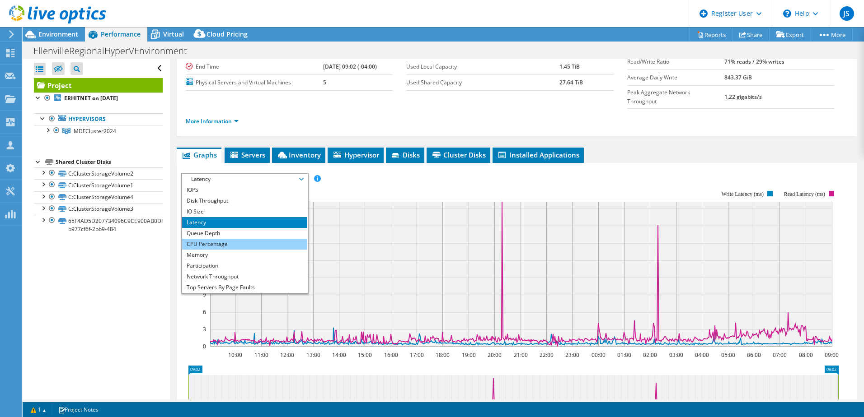
click at [231, 239] on li "CPU Percentage" at bounding box center [244, 244] width 125 height 11
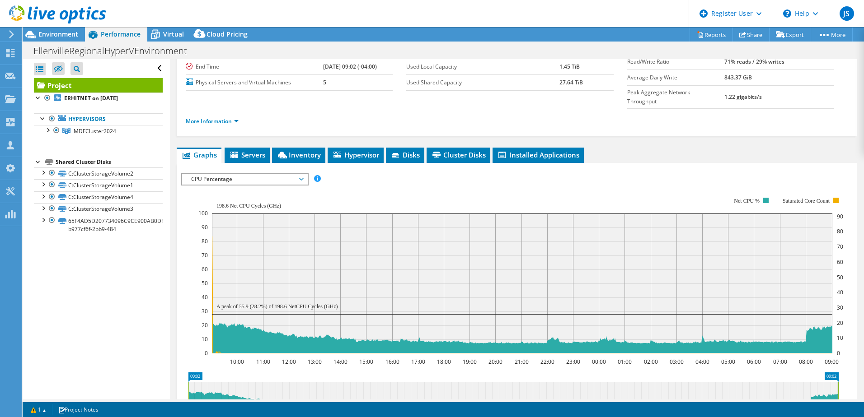
click at [236, 174] on span "CPU Percentage" at bounding box center [245, 179] width 116 height 11
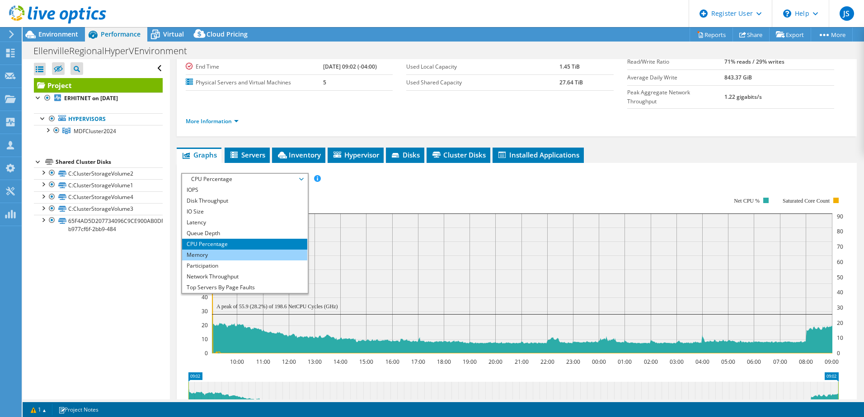
click at [218, 250] on li "Memory" at bounding box center [244, 255] width 125 height 11
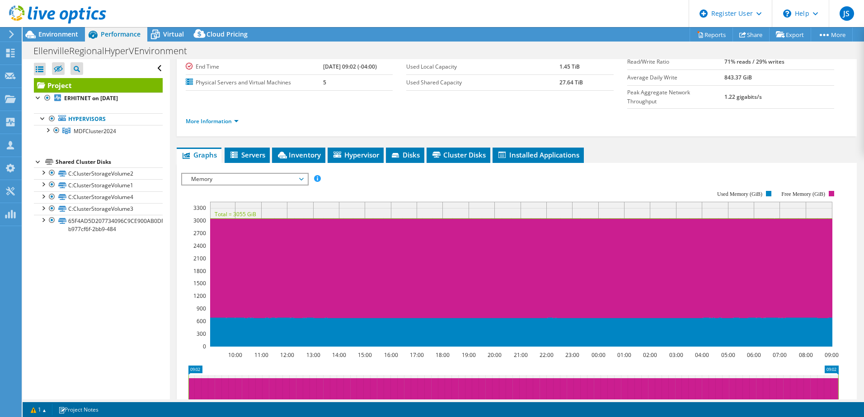
click at [239, 174] on span "Memory" at bounding box center [245, 179] width 116 height 11
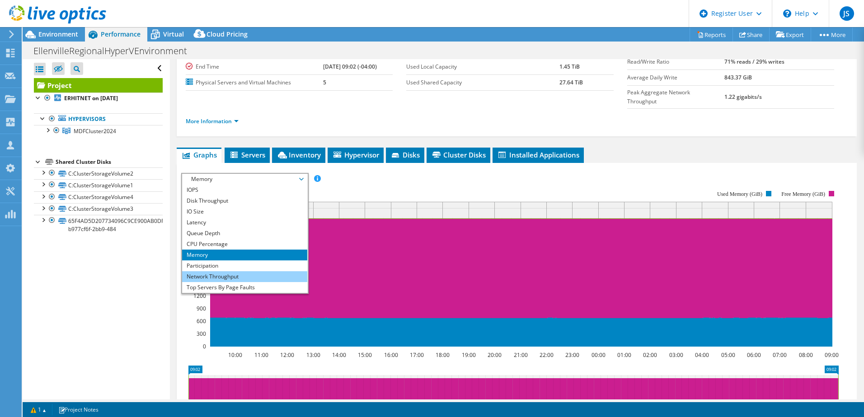
click at [230, 271] on li "Network Throughput" at bounding box center [244, 276] width 125 height 11
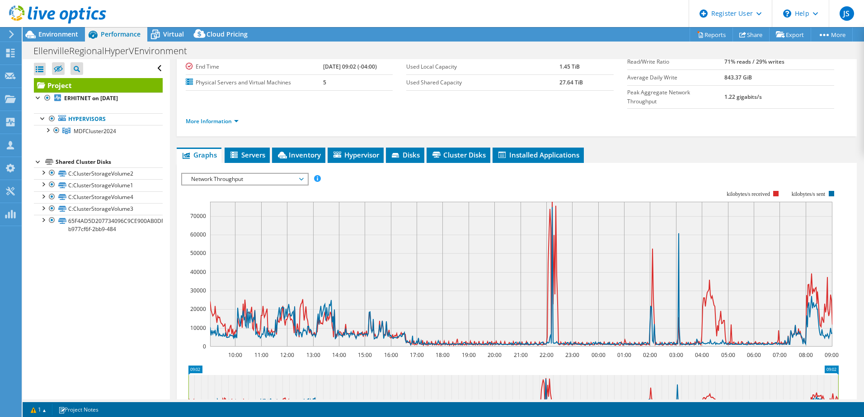
click at [268, 174] on span "Network Throughput" at bounding box center [245, 179] width 116 height 11
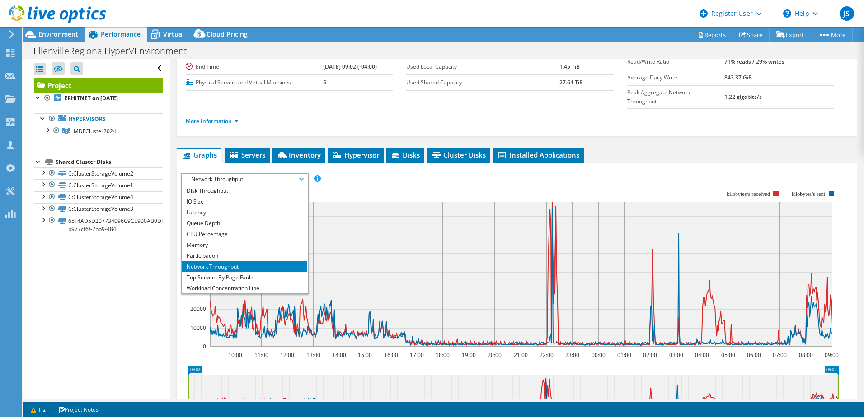
scroll to position [0, 0]
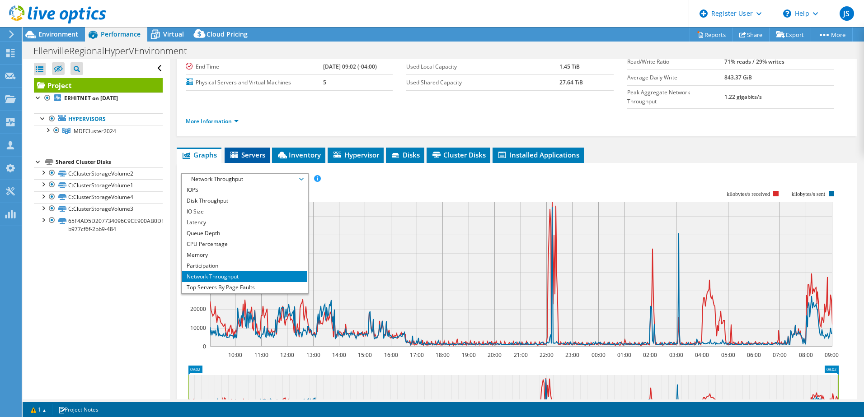
click at [251, 150] on span "Servers" at bounding box center [247, 154] width 36 height 9
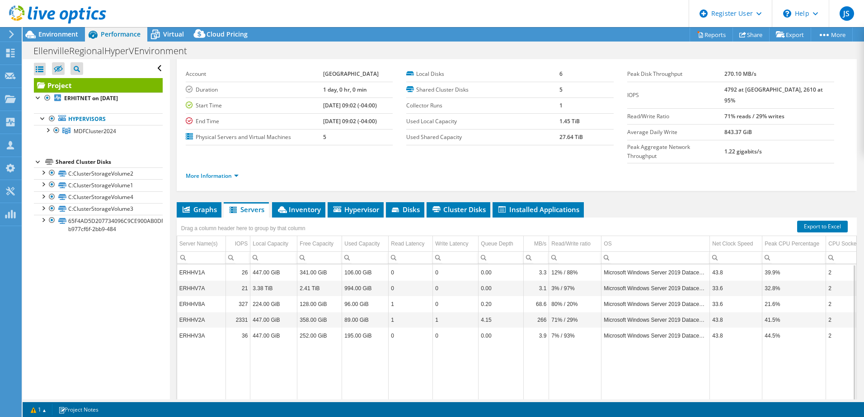
scroll to position [17, 0]
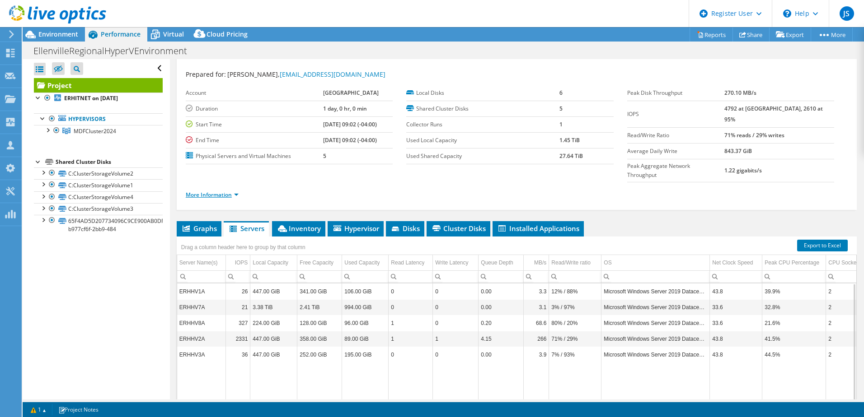
click at [212, 191] on link "More Information" at bounding box center [212, 195] width 53 height 8
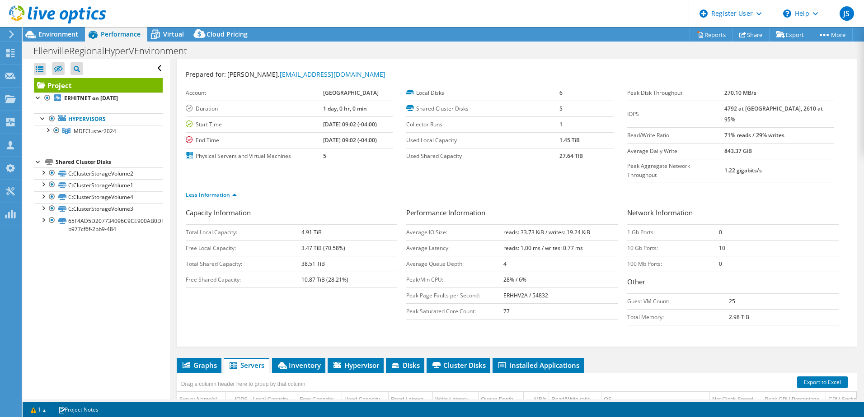
click at [228, 185] on div "Less Information" at bounding box center [517, 194] width 662 height 25
click at [218, 191] on link "Less Information" at bounding box center [211, 195] width 51 height 8
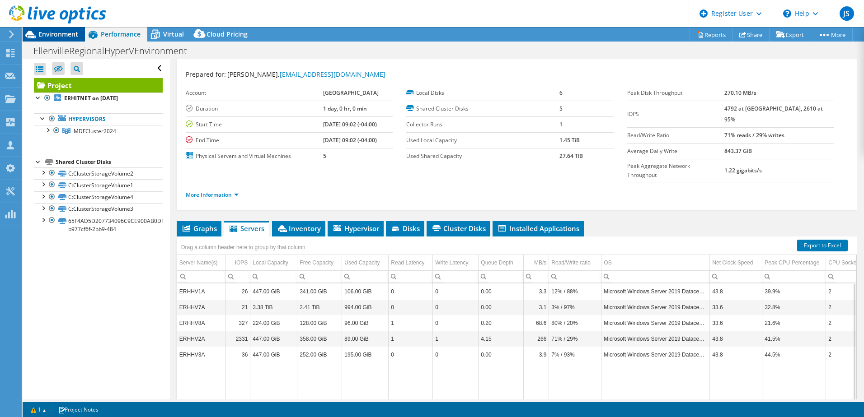
click at [77, 41] on div "Environment" at bounding box center [54, 34] width 62 height 14
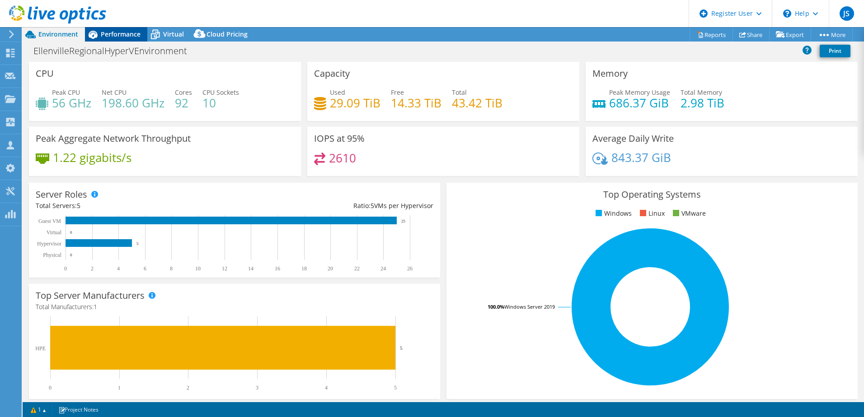
click at [111, 33] on span "Performance" at bounding box center [121, 34] width 40 height 9
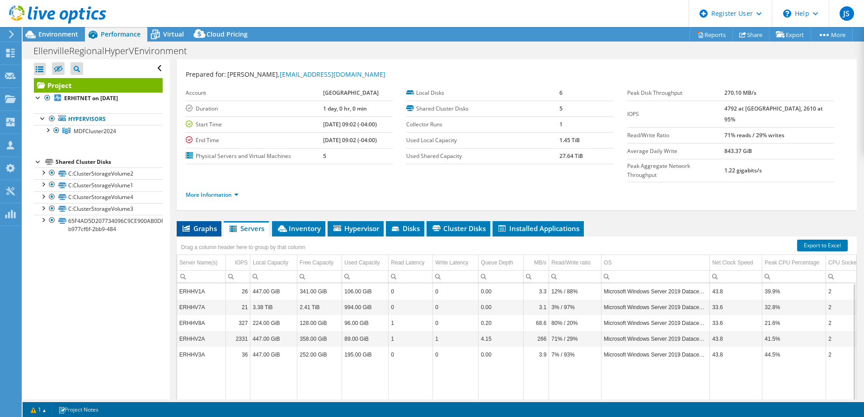
click at [205, 224] on span "Graphs" at bounding box center [199, 228] width 36 height 9
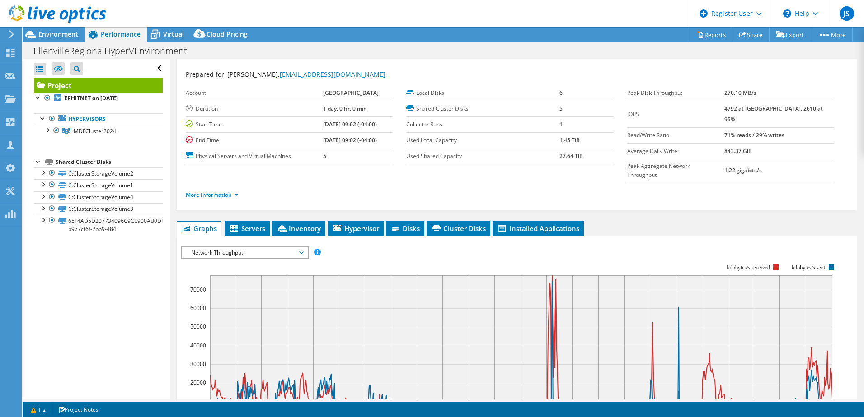
click at [246, 248] on span "Network Throughput" at bounding box center [245, 253] width 116 height 11
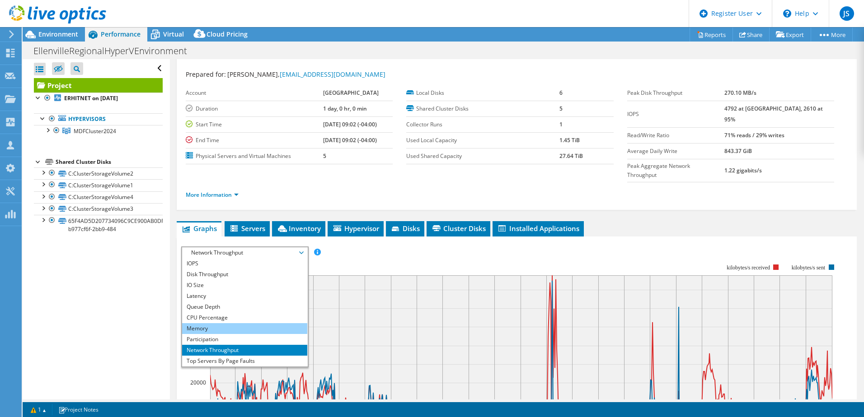
click at [214, 323] on li "Memory" at bounding box center [244, 328] width 125 height 11
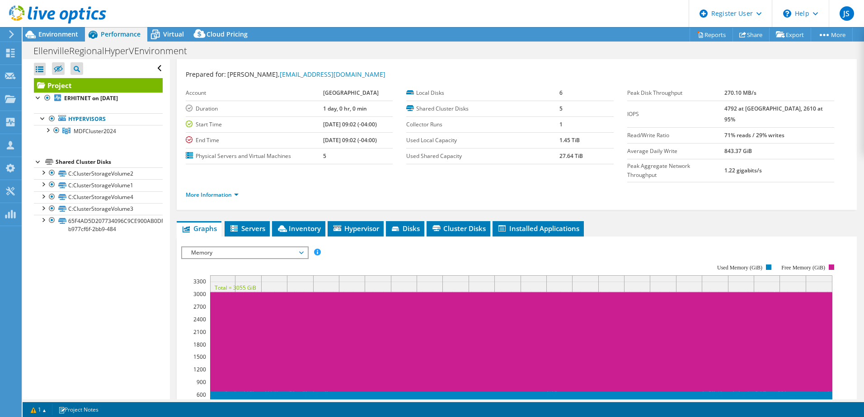
click at [207, 248] on span "Memory" at bounding box center [245, 253] width 116 height 11
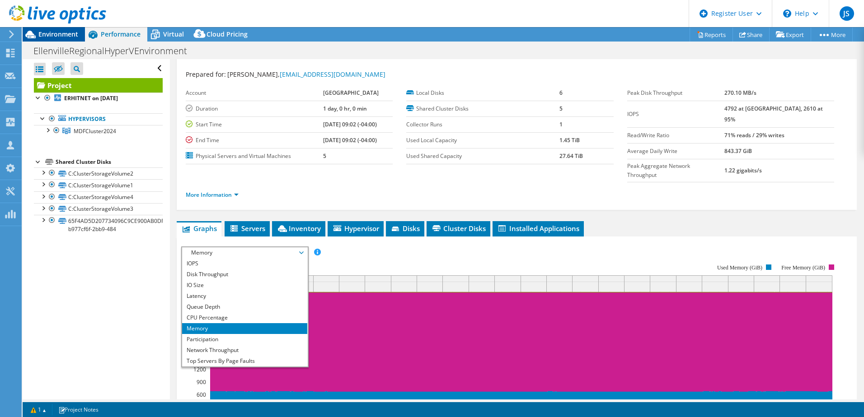
click at [63, 35] on span "Environment" at bounding box center [58, 34] width 40 height 9
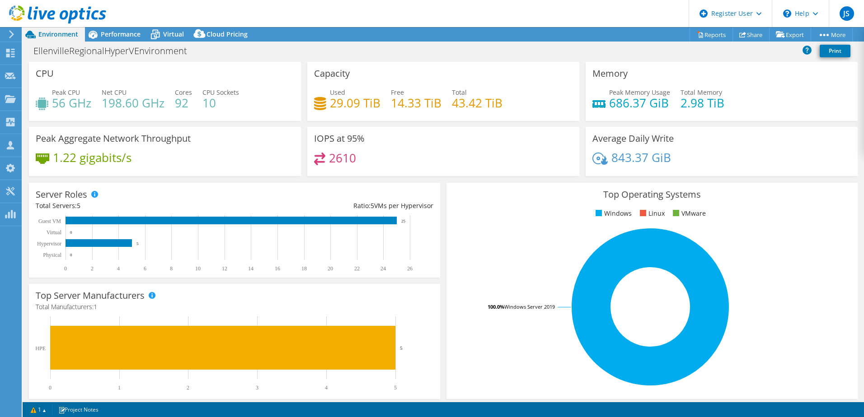
click at [302, 57] on div "EllenvilleRegionalHyperVEnvironment Print" at bounding box center [443, 50] width 841 height 17
drag, startPoint x: 221, startPoint y: 103, endPoint x: 177, endPoint y: 93, distance: 45.8
click at [177, 93] on div "Peak CPU 56 GHz Net CPU 198.60 GHz Cores 92 CPU Sockets 10" at bounding box center [165, 102] width 258 height 29
drag, startPoint x: 177, startPoint y: 93, endPoint x: 140, endPoint y: 39, distance: 65.4
click at [140, 39] on div "Performance" at bounding box center [116, 34] width 62 height 14
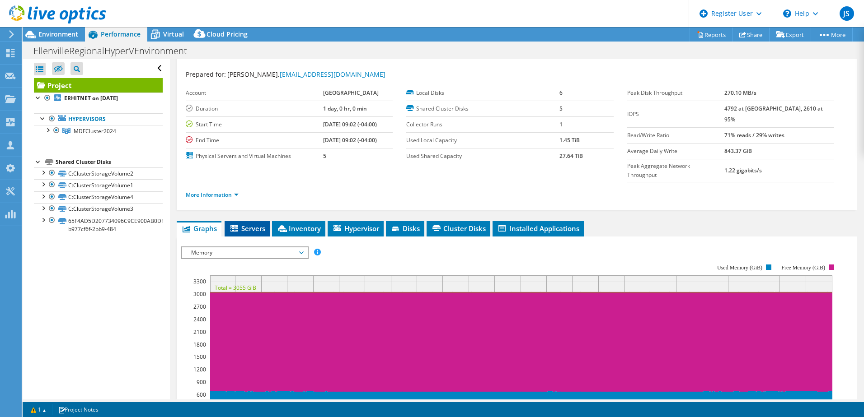
click at [243, 224] on span "Servers" at bounding box center [247, 228] width 36 height 9
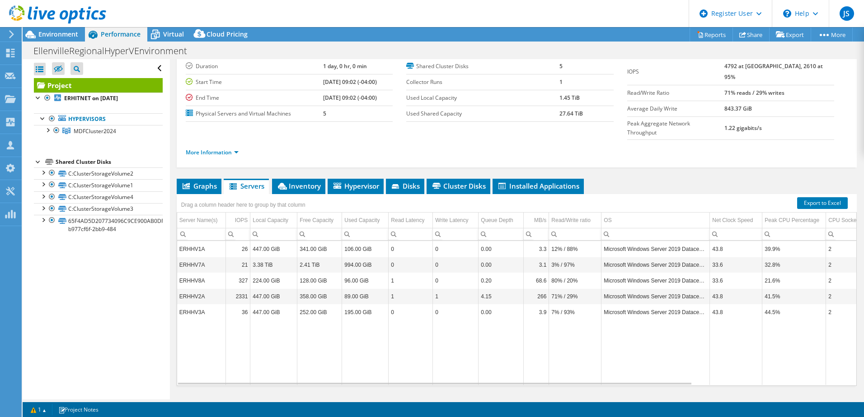
scroll to position [62, 0]
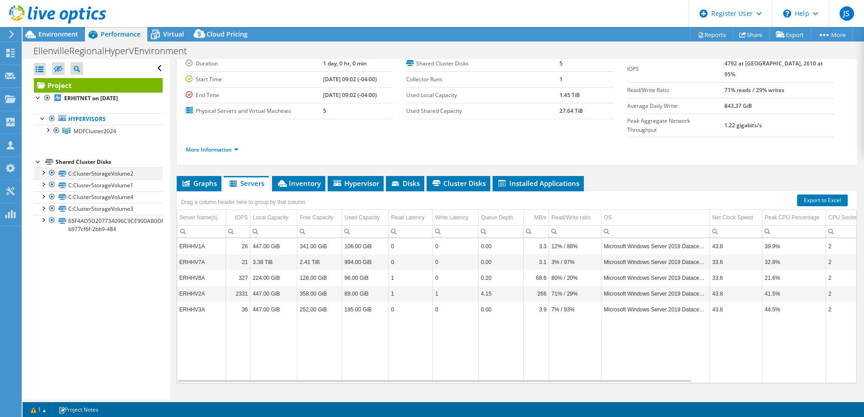
click at [44, 173] on div at bounding box center [42, 172] width 9 height 9
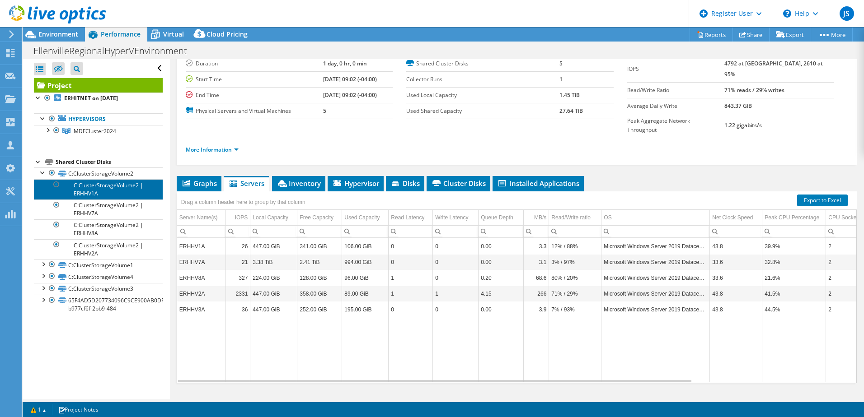
click at [91, 192] on link "C:ClusterStorageVolume2 | ERHHV1A" at bounding box center [98, 189] width 129 height 20
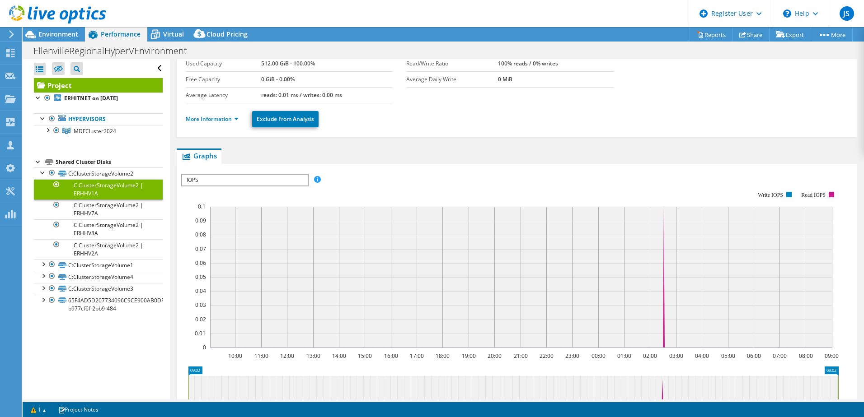
click at [219, 184] on span "IOPS" at bounding box center [244, 180] width 125 height 11
click at [206, 123] on li "More Information" at bounding box center [215, 119] width 58 height 10
click at [211, 120] on link "More Information" at bounding box center [212, 119] width 53 height 8
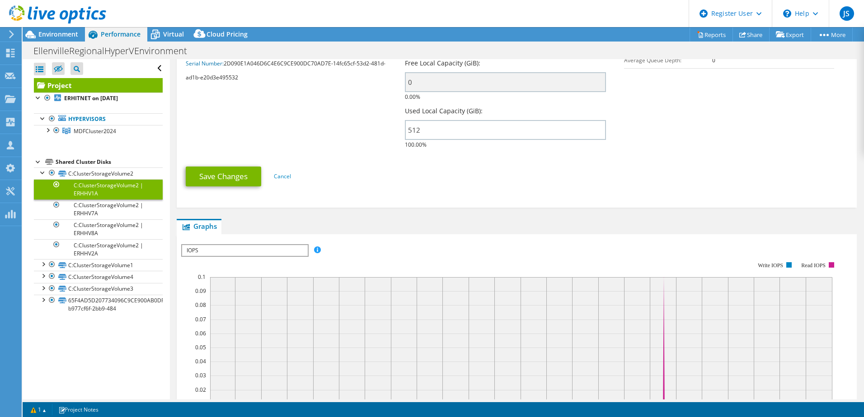
scroll to position [197, 0]
click at [245, 259] on rect at bounding box center [509, 339] width 657 height 181
click at [247, 257] on rect at bounding box center [509, 339] width 657 height 181
click at [254, 257] on rect at bounding box center [509, 339] width 657 height 181
click at [259, 253] on span "IOPS" at bounding box center [244, 250] width 125 height 11
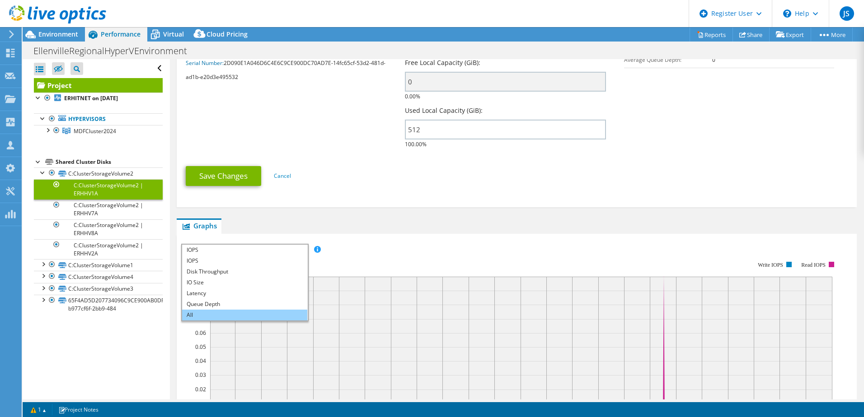
click at [215, 318] on li "All" at bounding box center [244, 315] width 125 height 11
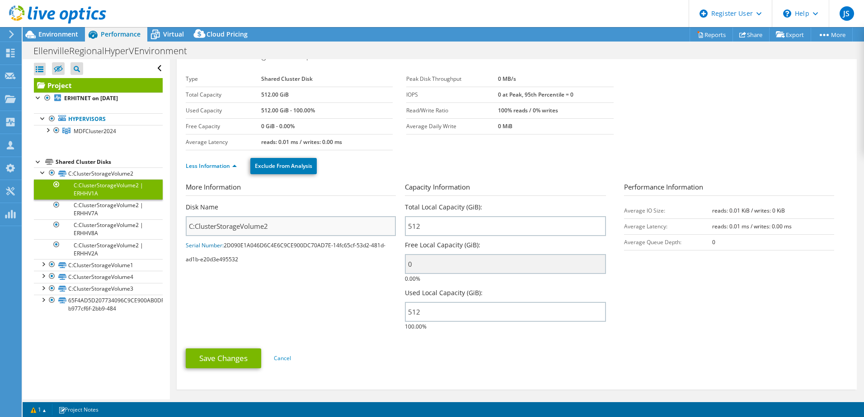
scroll to position [0, 0]
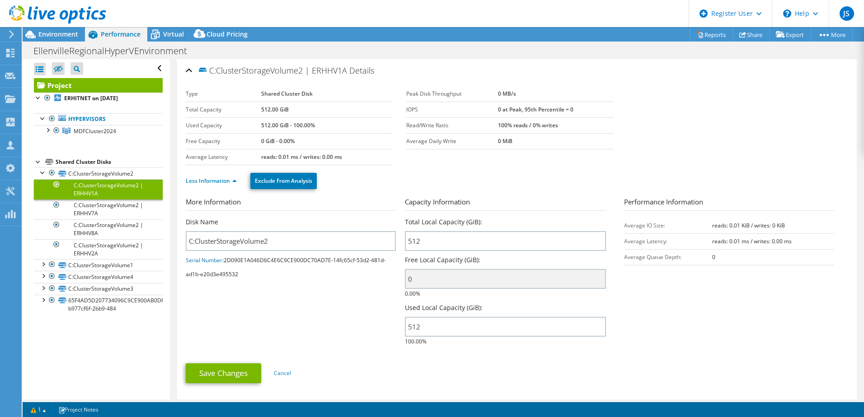
click at [186, 68] on div "C:ClusterStorageVolume2 | ERHHV1A Details" at bounding box center [517, 70] width 662 height 19
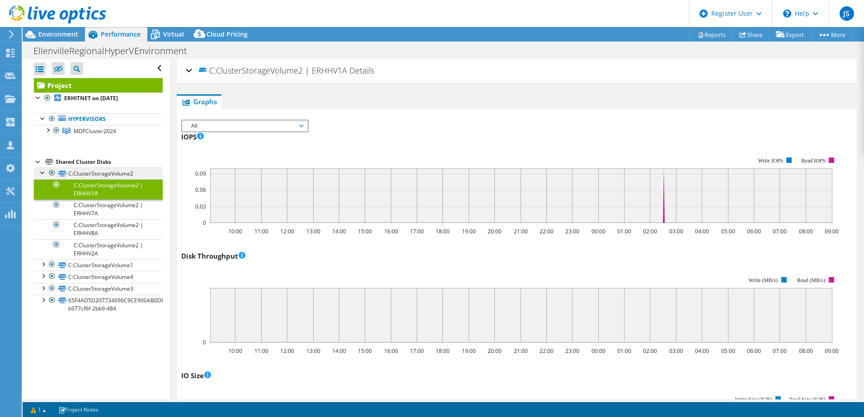
drag, startPoint x: 40, startPoint y: 173, endPoint x: 43, endPoint y: 178, distance: 6.1
click at [41, 173] on div at bounding box center [42, 172] width 9 height 9
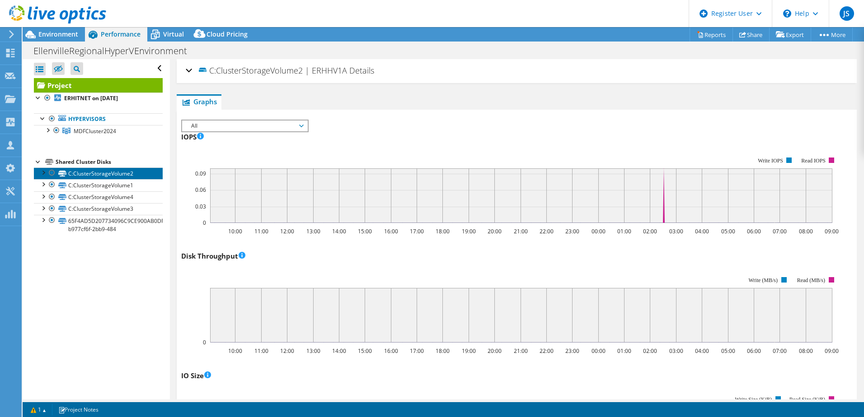
click at [88, 175] on link "C:ClusterStorageVolume2" at bounding box center [98, 174] width 129 height 12
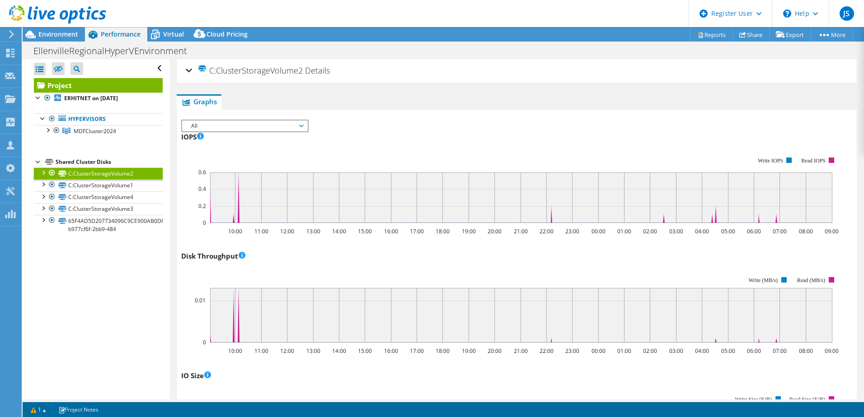
click at [201, 103] on span "Graphs" at bounding box center [199, 101] width 36 height 9
click at [188, 67] on div "C:ClusterStorageVolume2 Details" at bounding box center [517, 70] width 662 height 19
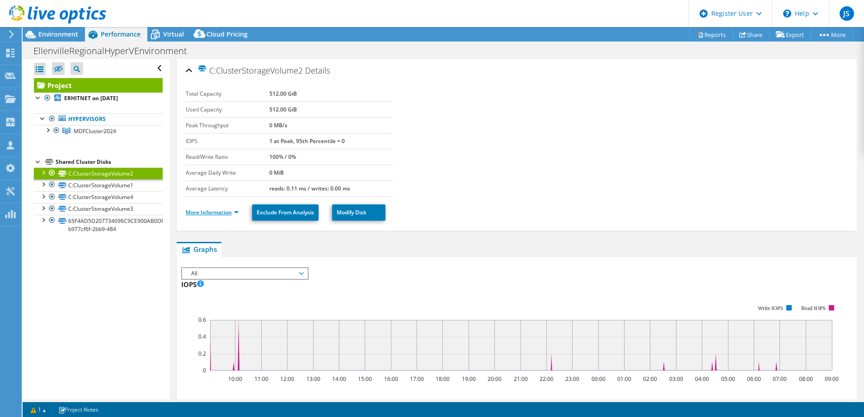
click at [218, 213] on link "More Information" at bounding box center [212, 213] width 53 height 8
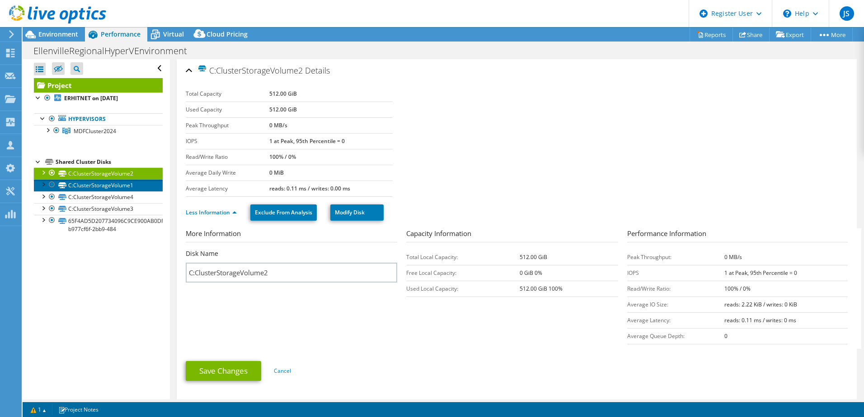
click at [78, 186] on link "C:ClusterStorageVolume1" at bounding box center [98, 185] width 129 height 12
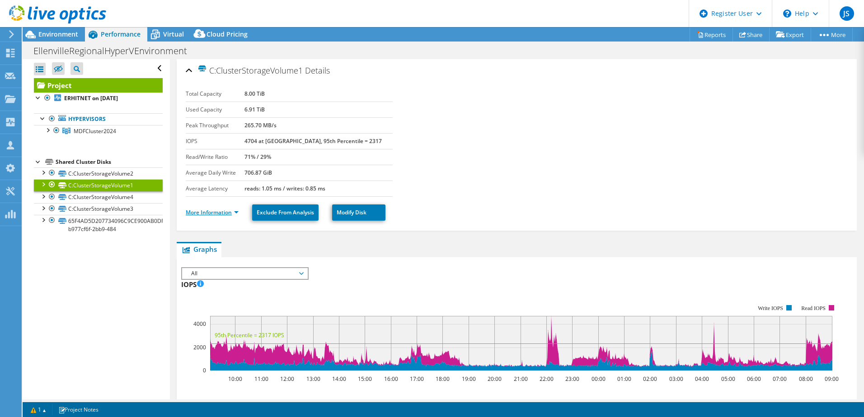
click at [215, 210] on link "More Information" at bounding box center [212, 213] width 53 height 8
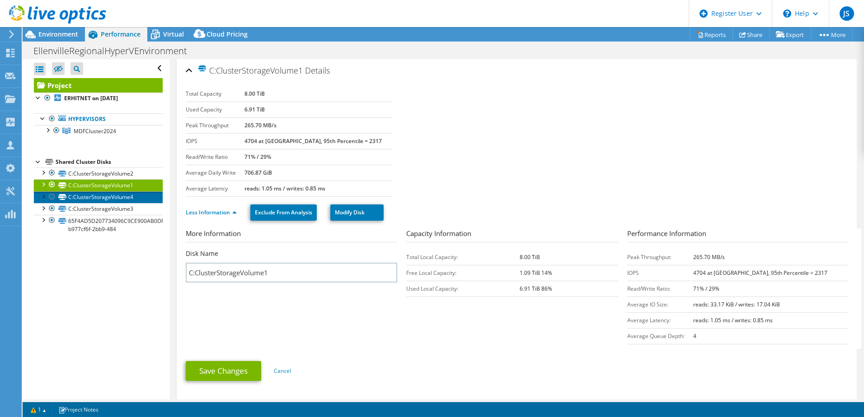
click at [100, 201] on link "C:ClusterStorageVolume4" at bounding box center [98, 198] width 129 height 12
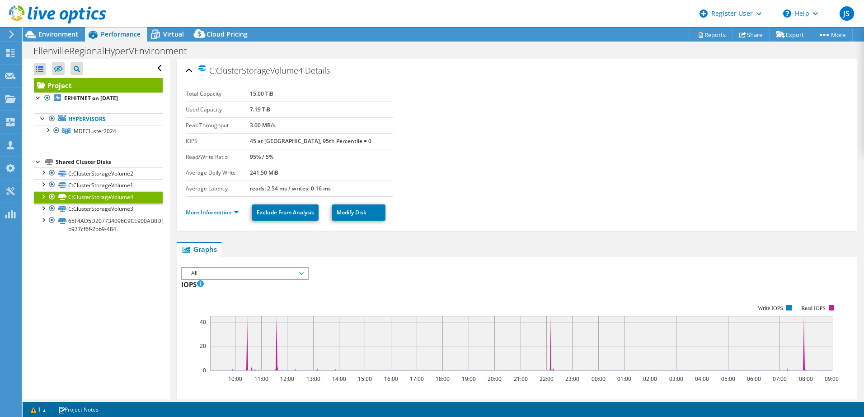
click at [220, 214] on link "More Information" at bounding box center [212, 213] width 53 height 8
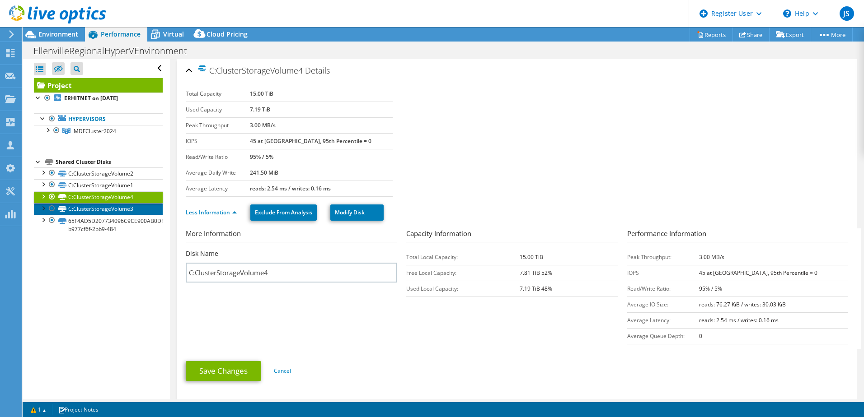
click at [92, 212] on link "C:ClusterStorageVolume3" at bounding box center [98, 209] width 129 height 12
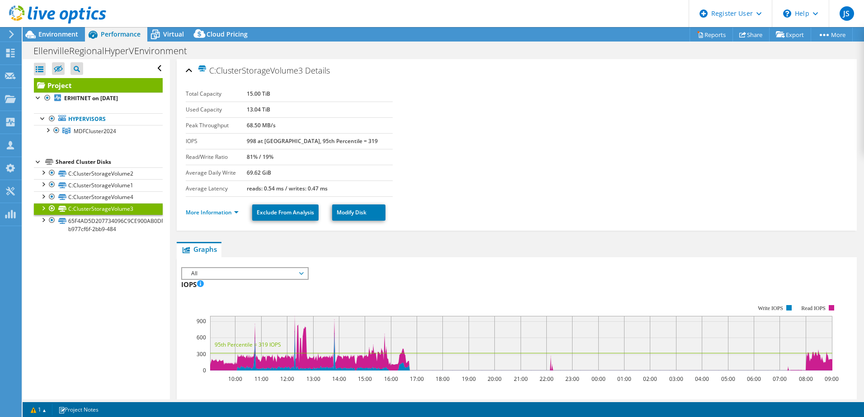
click at [212, 219] on ul "More Information Exclude From Analysis Modify Disk" at bounding box center [517, 211] width 662 height 19
click at [213, 217] on li "More Information" at bounding box center [215, 213] width 58 height 10
click at [215, 215] on link "More Information" at bounding box center [212, 213] width 53 height 8
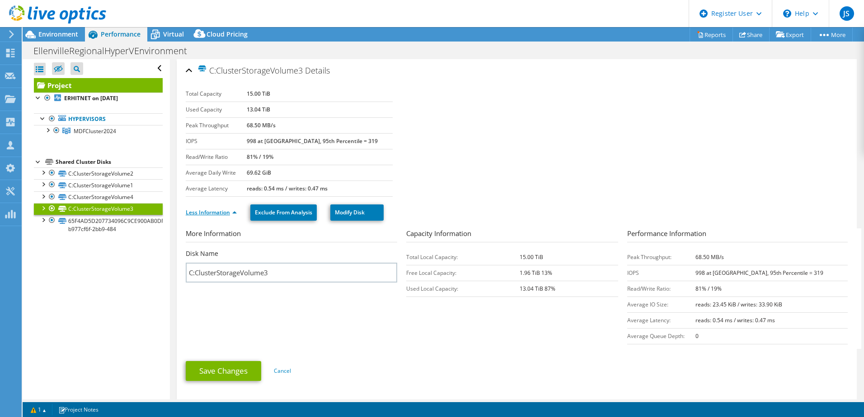
click at [204, 210] on link "Less Information" at bounding box center [211, 213] width 51 height 8
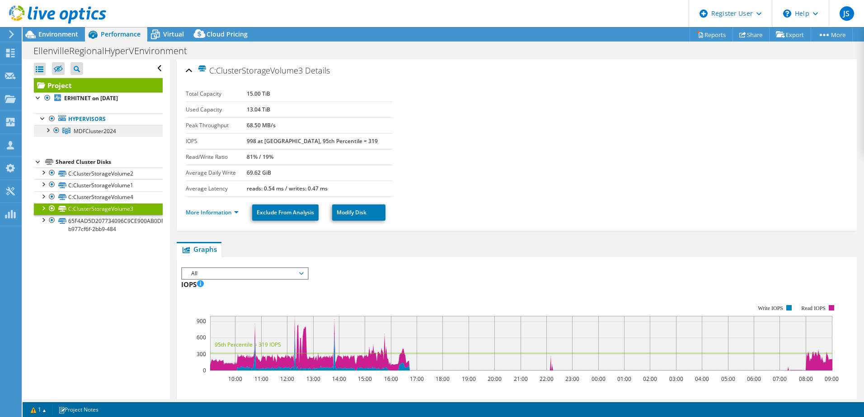
click at [89, 133] on span "MDFCluster2024" at bounding box center [95, 131] width 42 height 8
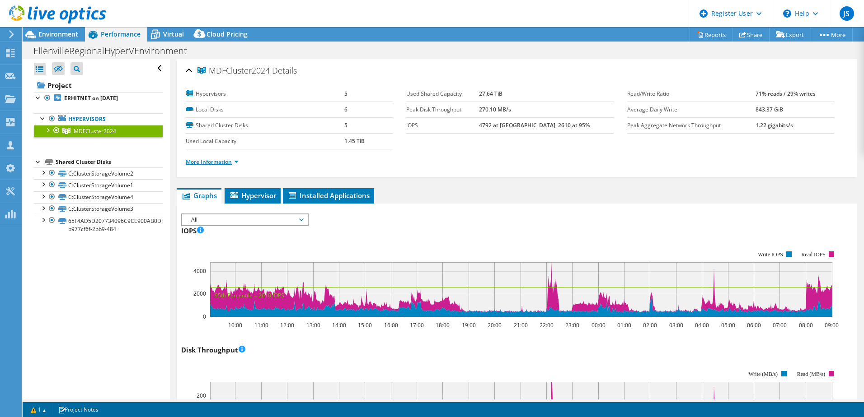
click at [221, 165] on link "More Information" at bounding box center [212, 162] width 53 height 8
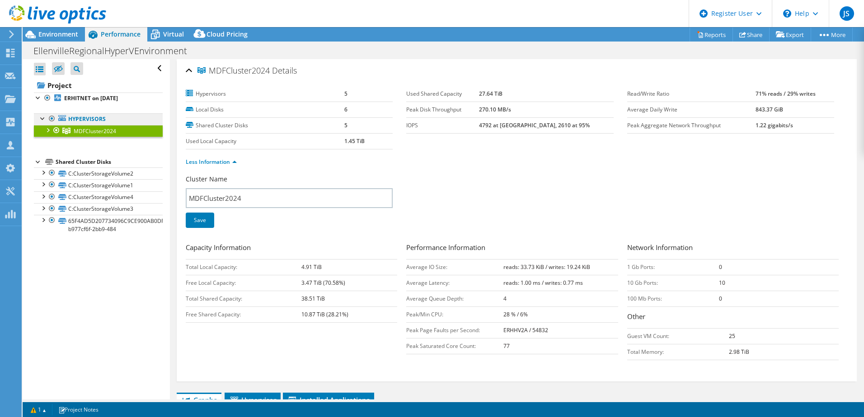
click at [97, 115] on link "Hypervisors" at bounding box center [98, 119] width 129 height 12
click at [96, 116] on link "Hypervisors" at bounding box center [98, 119] width 129 height 12
click at [97, 98] on b "ERHITNET on [DATE]" at bounding box center [91, 98] width 54 height 8
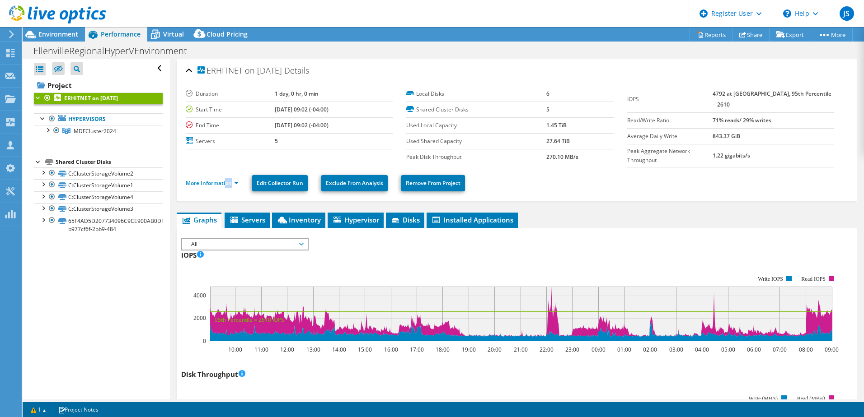
click at [226, 187] on ul "More Information Edit Collector Run Exclude From Analysis Remove From Project" at bounding box center [517, 182] width 662 height 19
drag, startPoint x: 226, startPoint y: 186, endPoint x: 220, endPoint y: 181, distance: 8.0
click at [226, 182] on link "More Information" at bounding box center [212, 183] width 53 height 8
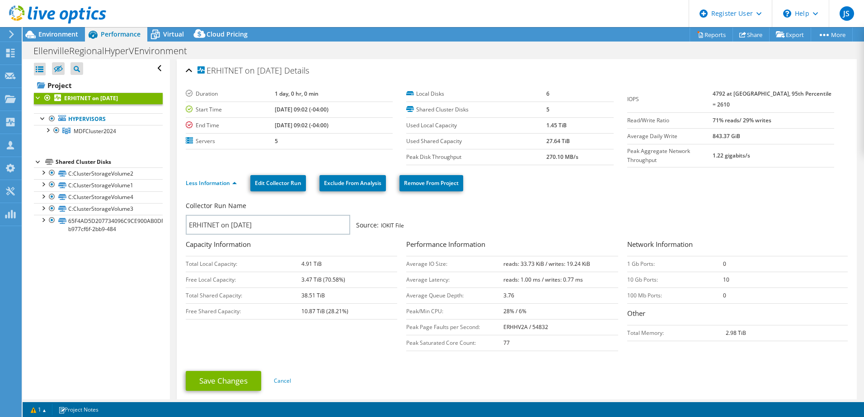
click at [310, 343] on div "Collector Run Name ERHITNET on [DATE] Source: IOKIT File Capacity Information T…" at bounding box center [519, 277] width 666 height 157
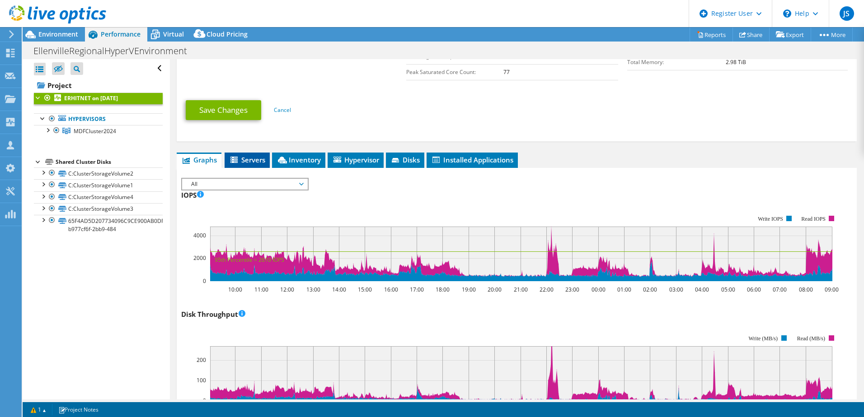
click at [243, 161] on span "Servers" at bounding box center [247, 159] width 36 height 9
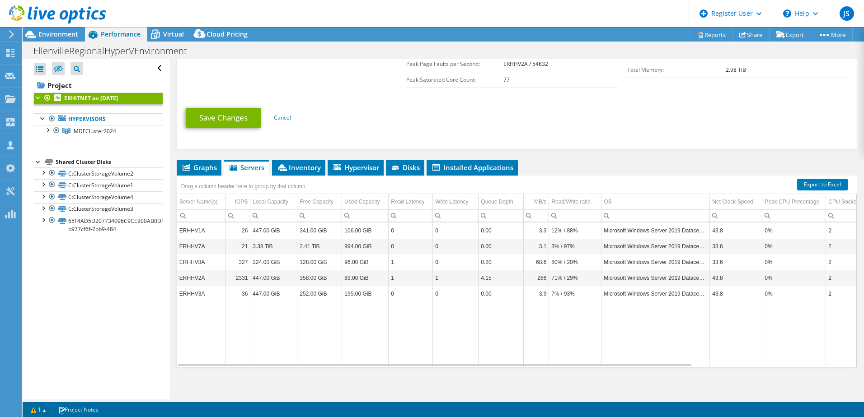
click at [294, 176] on div "Drag a column header here to group by that column" at bounding box center [243, 185] width 133 height 19
click at [294, 167] on span "Inventory" at bounding box center [298, 167] width 44 height 9
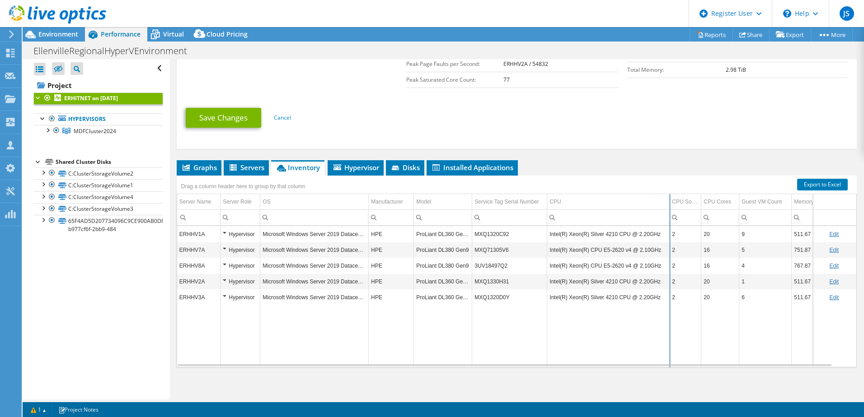
drag, startPoint x: 656, startPoint y: 197, endPoint x: 668, endPoint y: 201, distance: 12.4
click at [646, 201] on div "Drag a column header here to group by that column Server Name Server Role OS Ma…" at bounding box center [517, 272] width 680 height 192
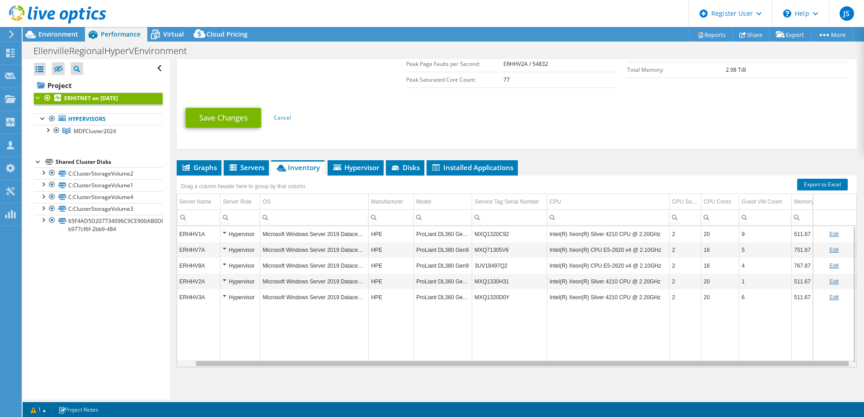
scroll to position [0, 19]
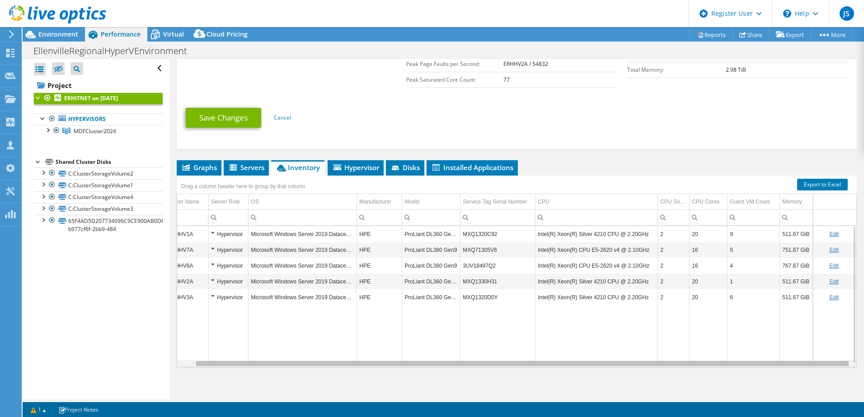
drag, startPoint x: 705, startPoint y: 363, endPoint x: 756, endPoint y: 365, distance: 51.1
click at [646, 365] on body "JS Dell User [PERSON_NAME] [PERSON_NAME][EMAIL_ADDRESS][PERSON_NAME][DOMAIN_NAM…" at bounding box center [432, 208] width 864 height 417
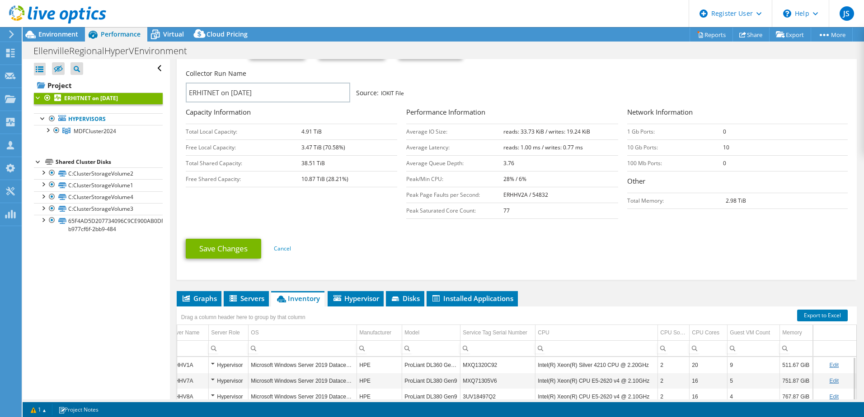
scroll to position [128, 0]
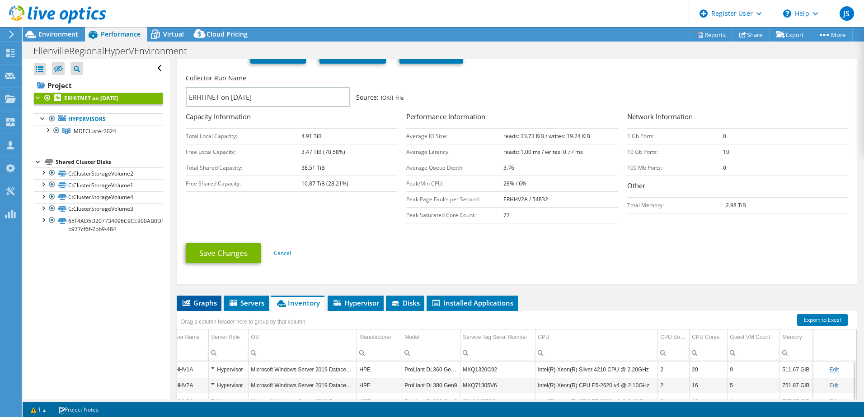
click at [203, 296] on li "Graphs" at bounding box center [199, 303] width 45 height 15
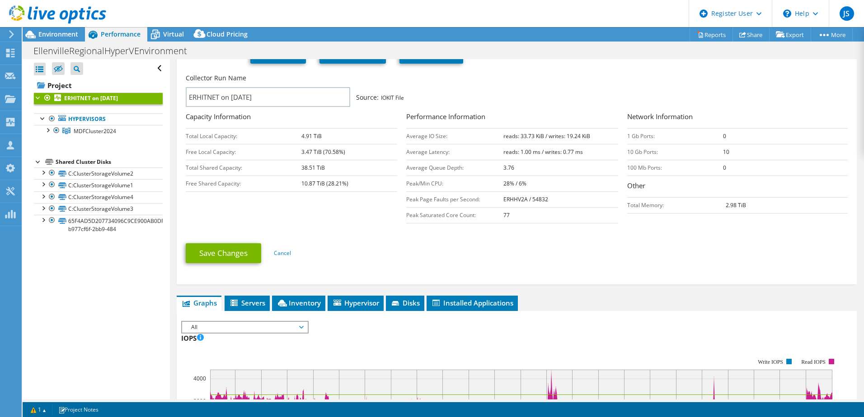
scroll to position [0, 0]
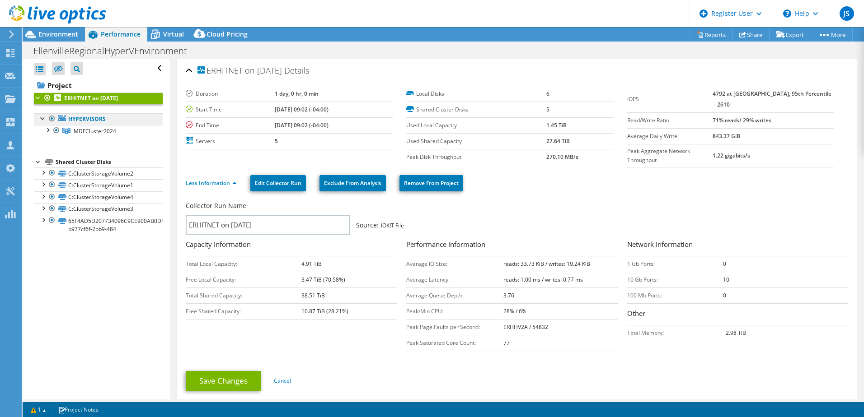
click at [111, 116] on link "Hypervisors" at bounding box center [98, 119] width 129 height 12
click at [96, 119] on link "Hypervisors" at bounding box center [98, 119] width 129 height 12
click at [88, 135] on span "MDFCluster2024" at bounding box center [95, 131] width 42 height 8
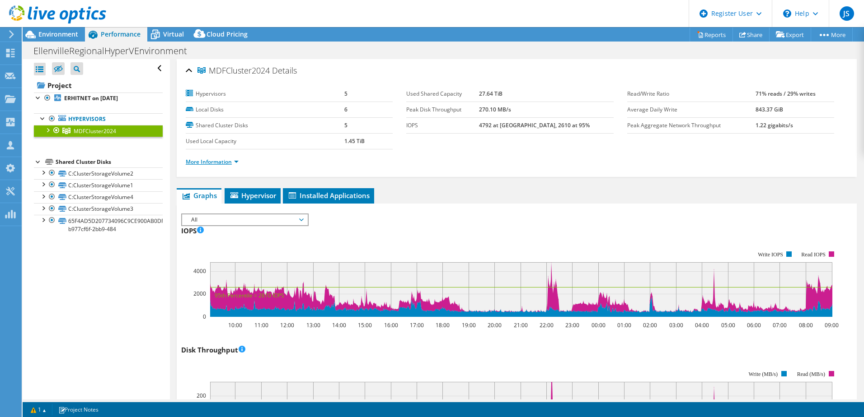
click at [226, 164] on link "More Information" at bounding box center [212, 162] width 53 height 8
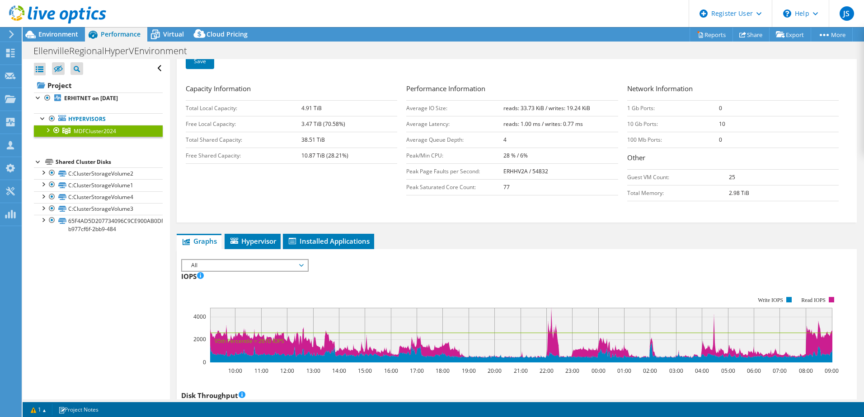
scroll to position [181, 0]
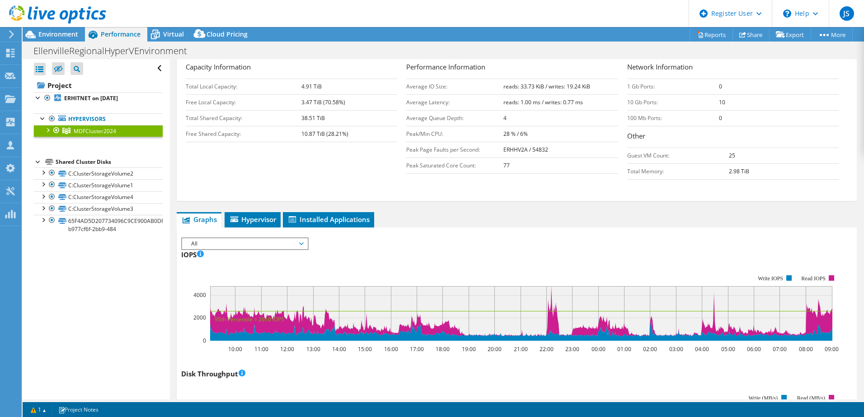
click at [283, 247] on span "All" at bounding box center [245, 243] width 116 height 11
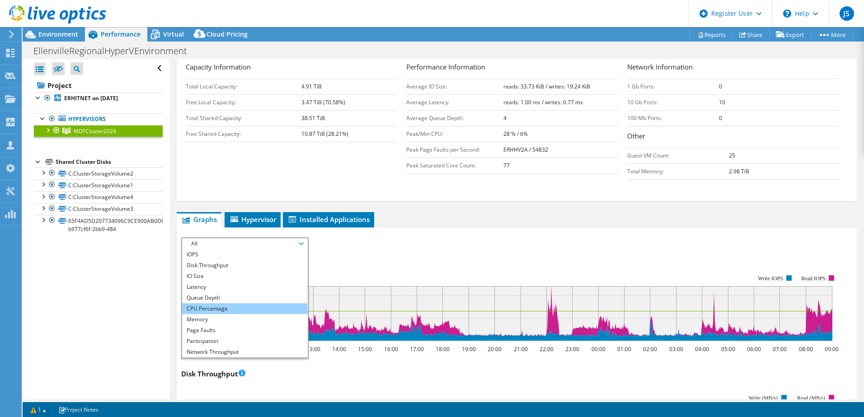
click at [226, 307] on li "CPU Percentage" at bounding box center [244, 309] width 125 height 11
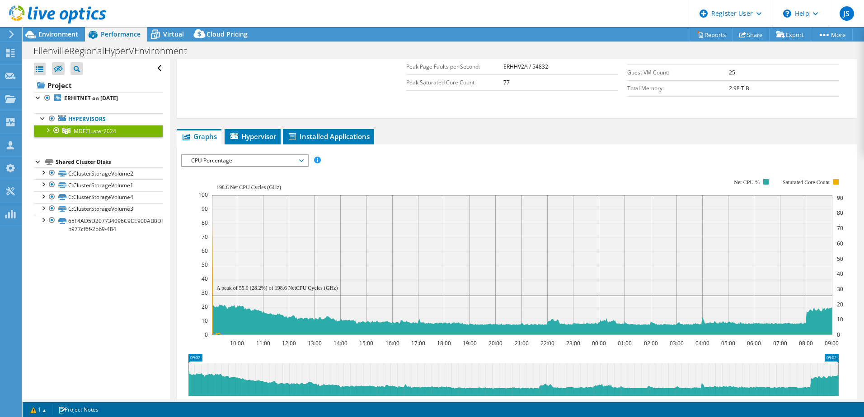
scroll to position [271, 0]
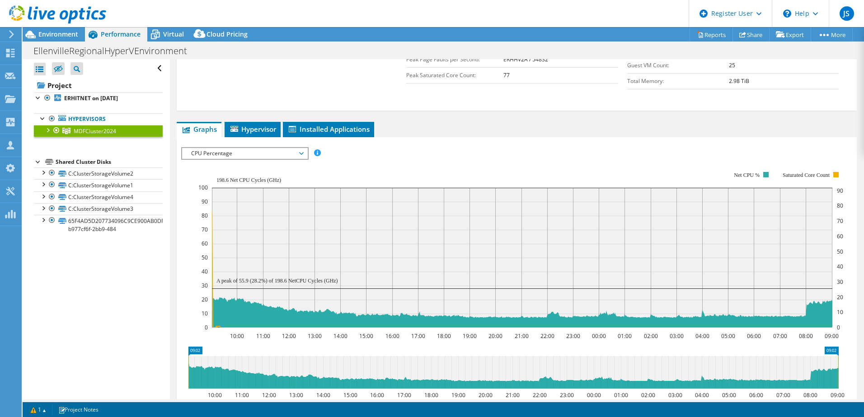
click at [268, 154] on span "CPU Percentage" at bounding box center [245, 153] width 116 height 11
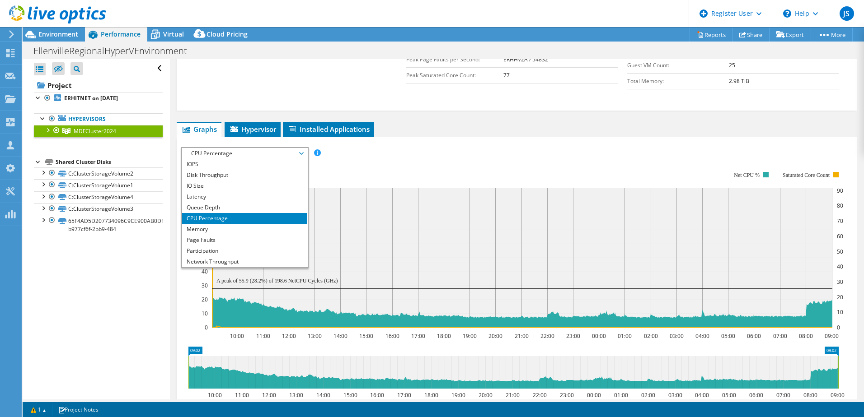
drag, startPoint x: 368, startPoint y: 182, endPoint x: 363, endPoint y: 183, distance: 5.3
click at [365, 183] on rect at bounding box center [520, 249] width 645 height 181
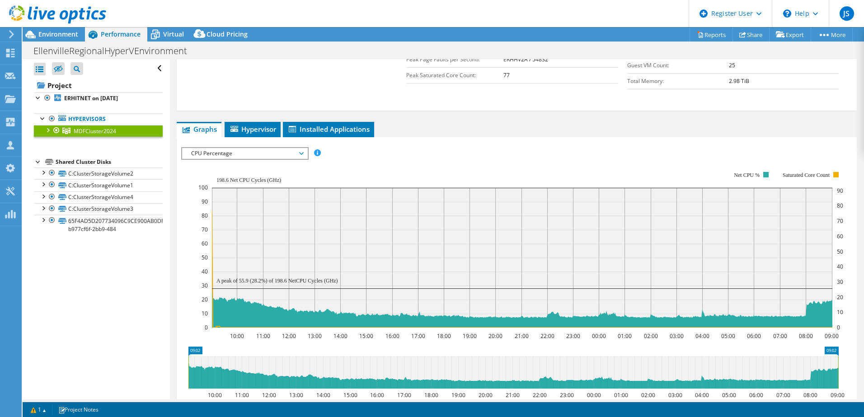
click at [265, 154] on span "CPU Percentage" at bounding box center [245, 153] width 116 height 11
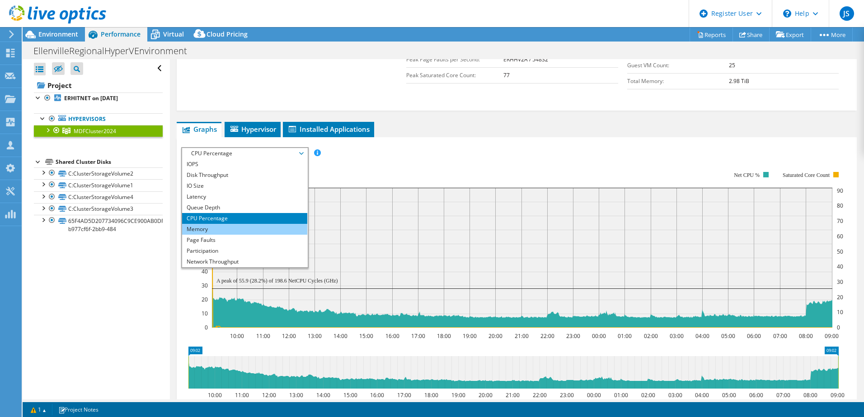
click at [262, 228] on li "Memory" at bounding box center [244, 229] width 125 height 11
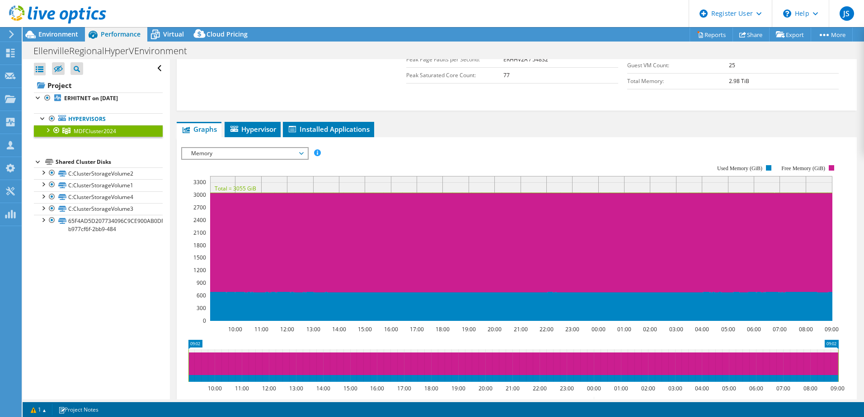
click at [251, 156] on span "Memory" at bounding box center [245, 153] width 116 height 11
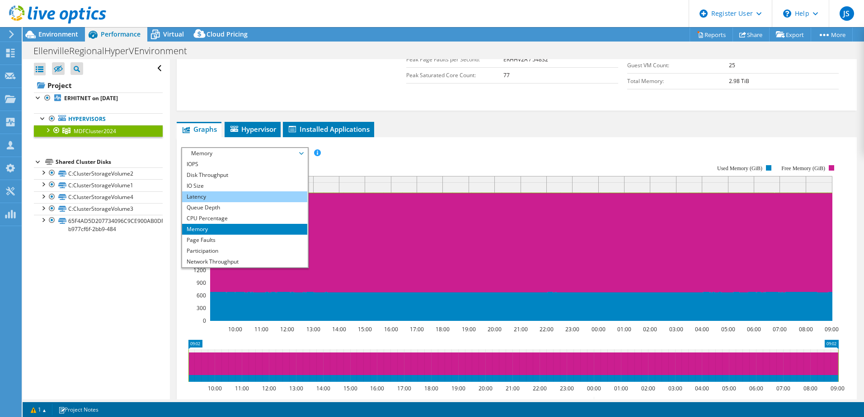
click at [204, 201] on li "Latency" at bounding box center [244, 197] width 125 height 11
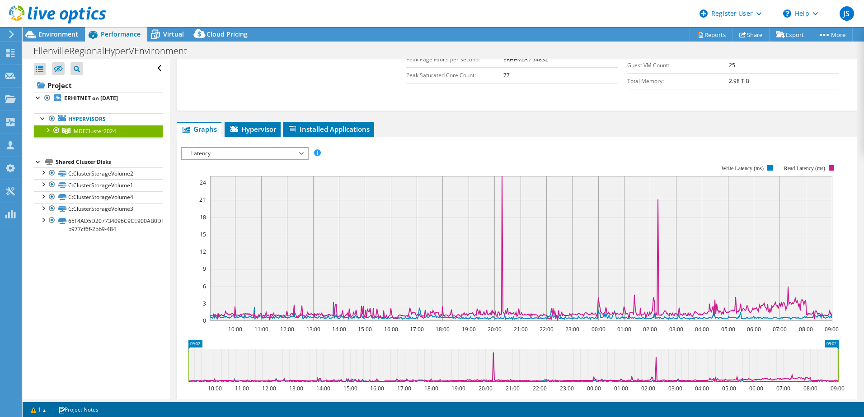
click at [256, 158] on span "Latency" at bounding box center [245, 153] width 116 height 11
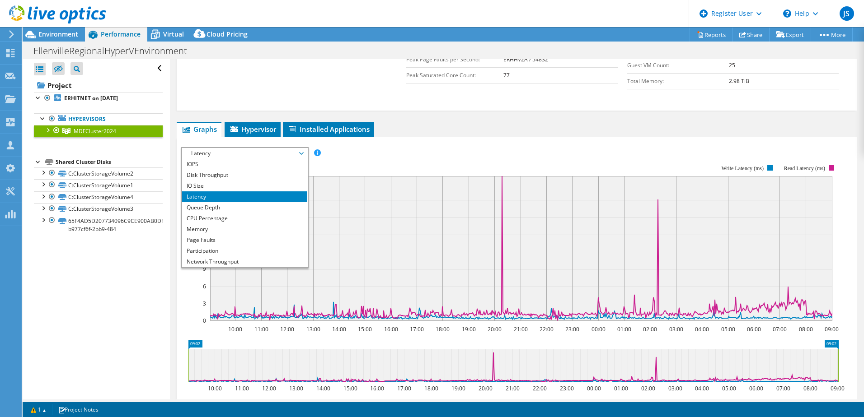
click at [227, 154] on span "Latency" at bounding box center [245, 153] width 116 height 11
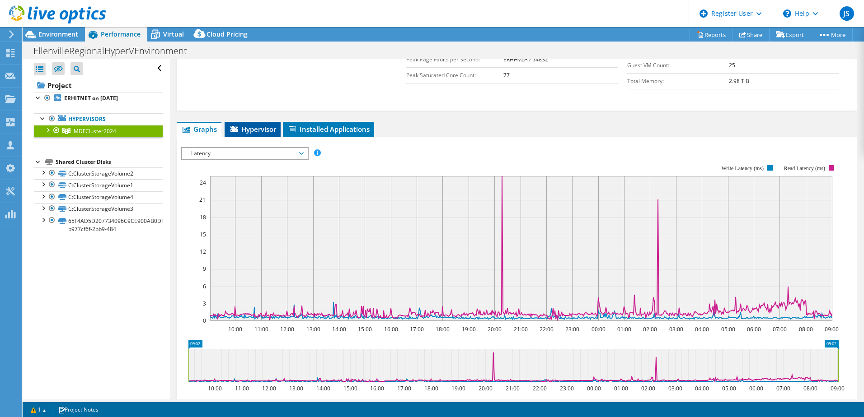
click at [243, 128] on span "Hypervisor" at bounding box center [252, 129] width 47 height 9
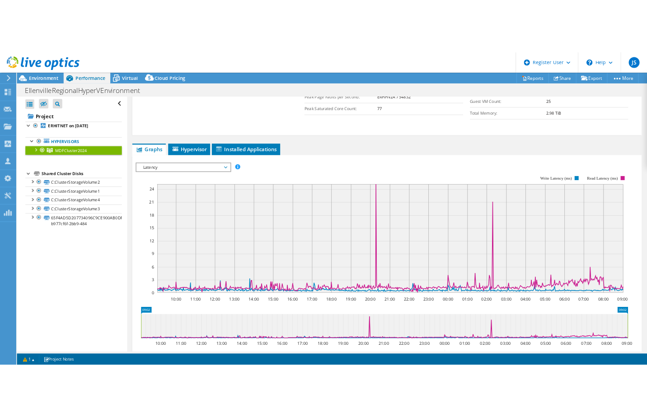
scroll to position [235, 0]
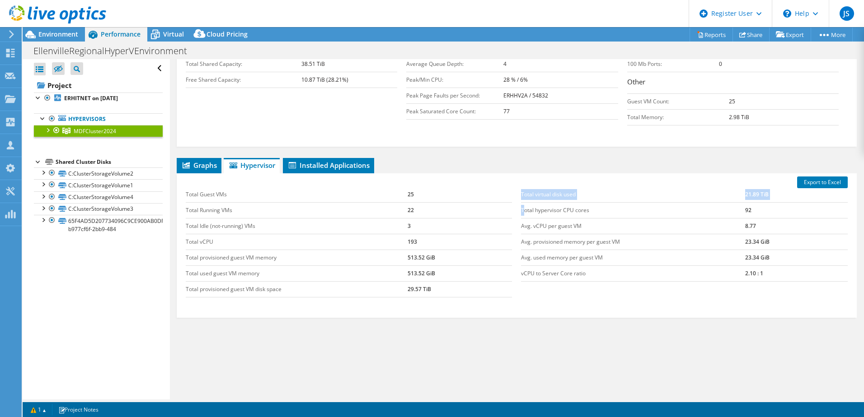
drag, startPoint x: 513, startPoint y: 207, endPoint x: 522, endPoint y: 210, distance: 9.6
click at [522, 210] on div "Total virtual disk used 21.89 TiB Total hypervisor CPU cores 92 Avg. vCPU per g…" at bounding box center [684, 234] width 336 height 113
click at [179, 185] on div "Export to Excel Total Guest VMs 25 Total Running VMs 22 Total Idle (not-running…" at bounding box center [517, 245] width 680 height 145
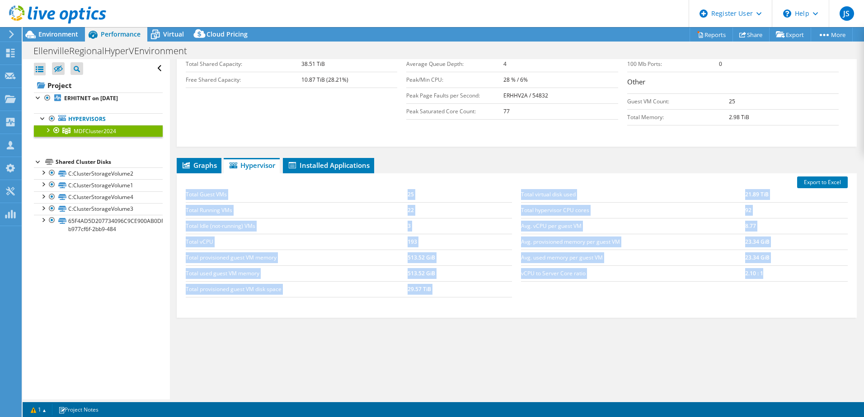
drag, startPoint x: 180, startPoint y: 186, endPoint x: 783, endPoint y: 281, distance: 610.4
click at [646, 281] on div "Export to Excel Total Guest VMs 25 Total Running VMs 22 Total Idle (not-running…" at bounding box center [517, 245] width 680 height 145
copy div "Total Guest VMs 25 Total Running VMs 22 Total Idle (not-running) VMs 3 Total vC…"
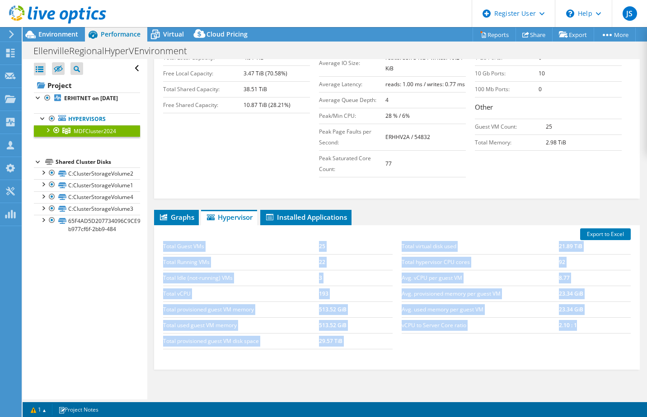
scroll to position [237, 0]
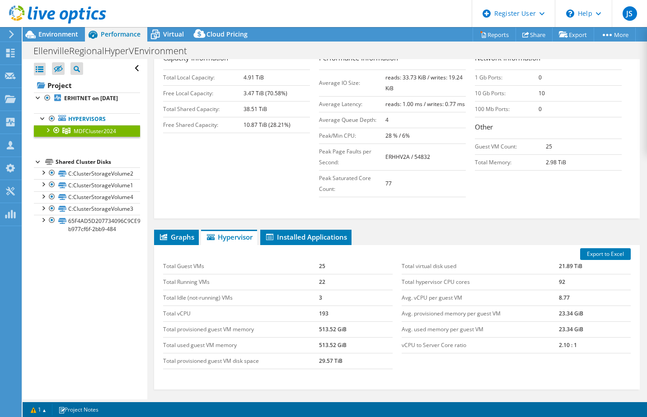
click at [273, 158] on div "Capacity Information Total Local Capacity: 4.91 TiB Free Local Capacity: 3.47 T…" at bounding box center [396, 127] width 467 height 149
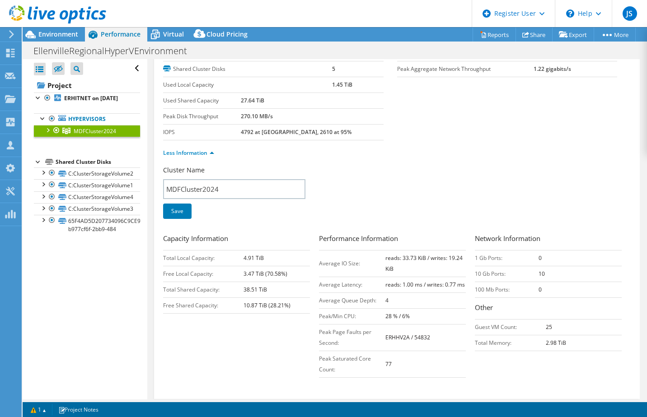
scroll to position [0, 0]
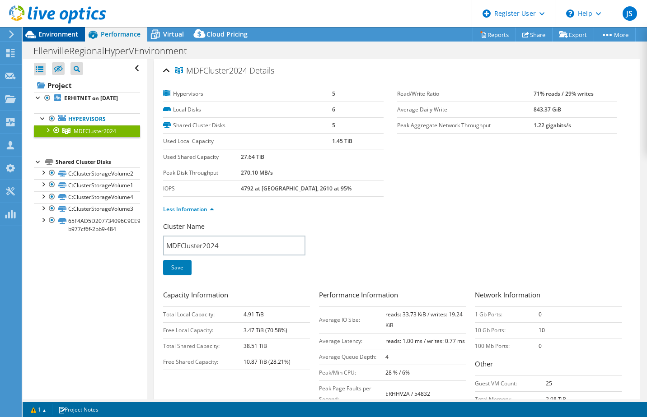
click at [65, 37] on span "Environment" at bounding box center [58, 34] width 40 height 9
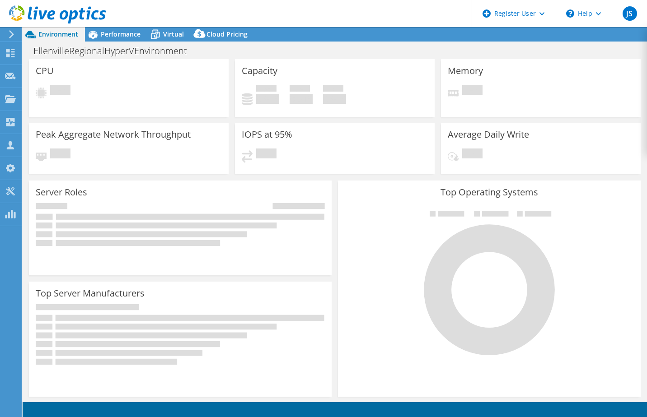
select select "USD"
select select "USEast"
